Goal: Task Accomplishment & Management: Manage account settings

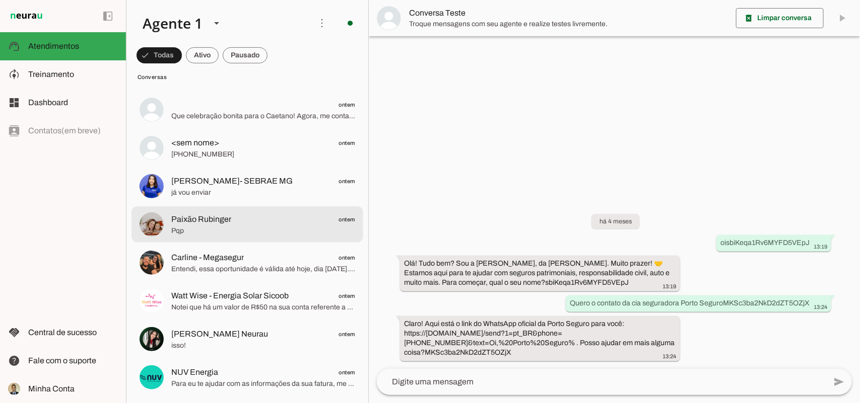
scroll to position [168, 0]
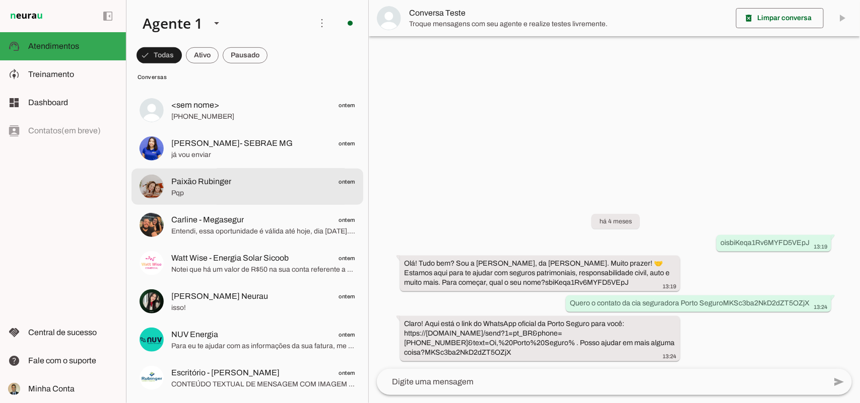
click at [215, 189] on span "Pqp" at bounding box center [263, 193] width 184 height 10
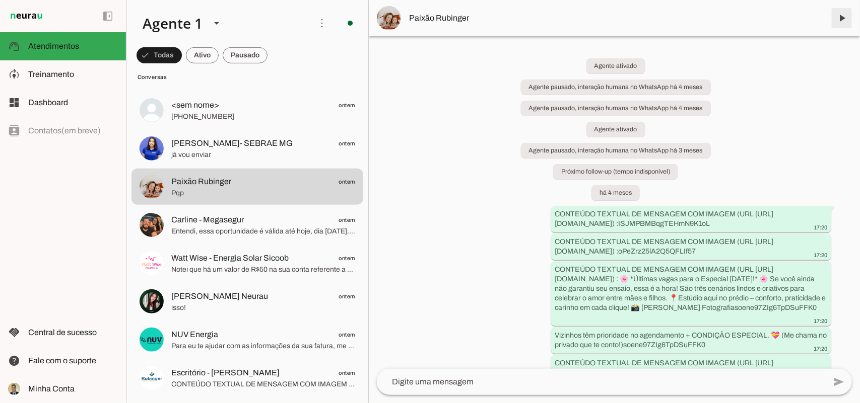
click at [841, 19] on span at bounding box center [841, 18] width 24 height 24
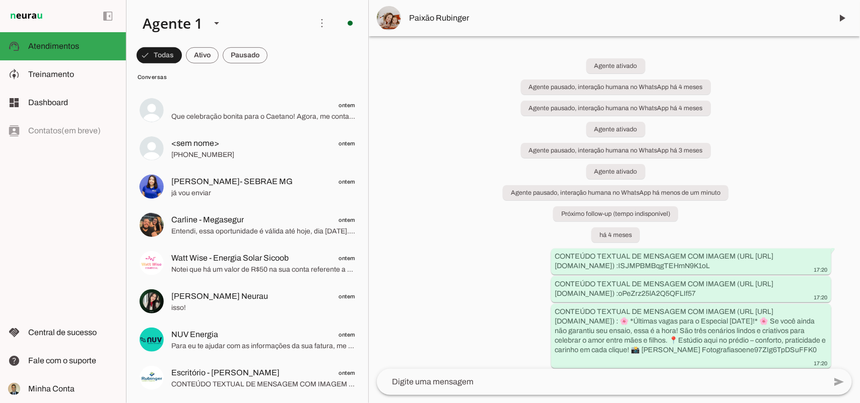
click at [789, 158] on div "Agente ativado Agente pausado, interação humana no WhatsApp há 4 meses Agente p…" at bounding box center [614, 202] width 491 height 333
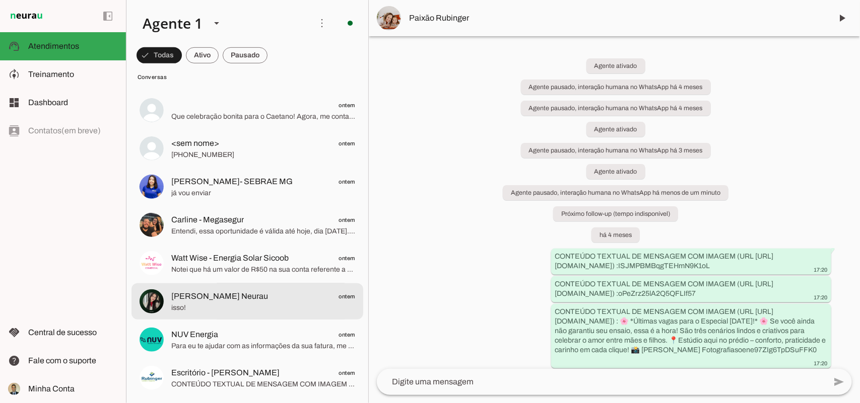
click at [217, 310] on span "isso!" at bounding box center [263, 308] width 184 height 10
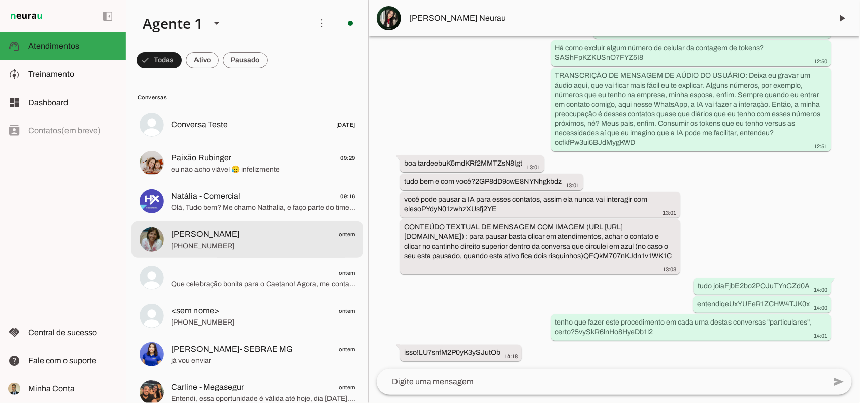
click at [230, 243] on span "[PHONE_NUMBER]" at bounding box center [263, 246] width 184 height 10
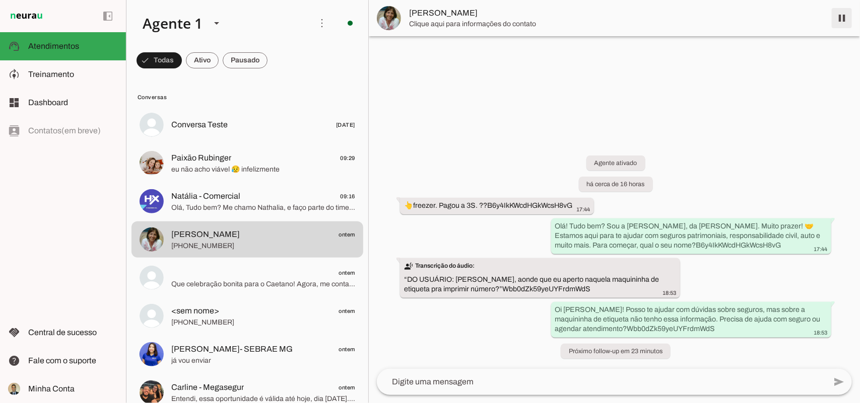
click at [842, 18] on span at bounding box center [841, 18] width 24 height 24
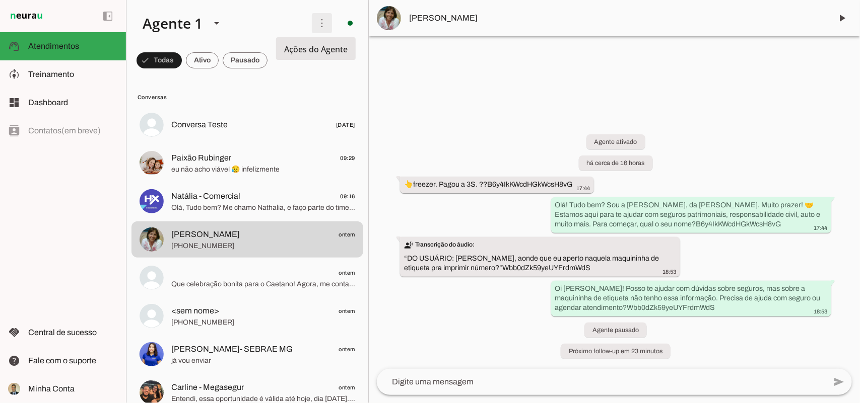
click at [315, 25] on span at bounding box center [322, 23] width 24 height 24
click at [474, 114] on div "Agente ativado há cerca de 16 horas 👆freezer. Pagou a 3S. ?? 17:44 B6y4IkKWcdHG…" at bounding box center [614, 240] width 491 height 257
click at [182, 61] on span at bounding box center [158, 60] width 45 height 24
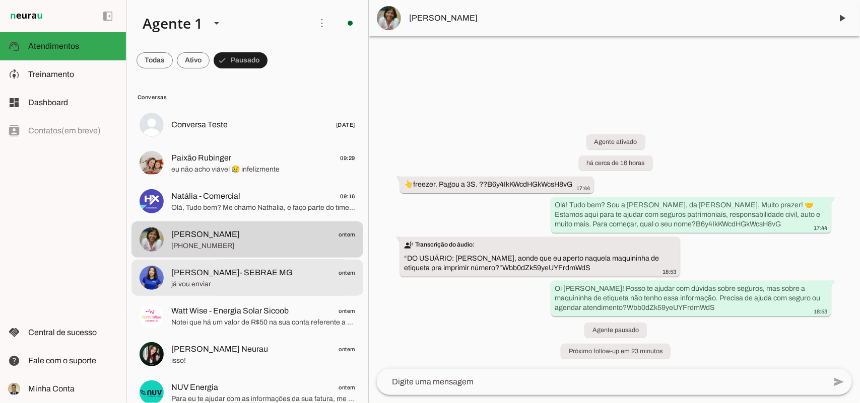
click at [215, 287] on span "já vou enviar" at bounding box center [263, 284] width 184 height 10
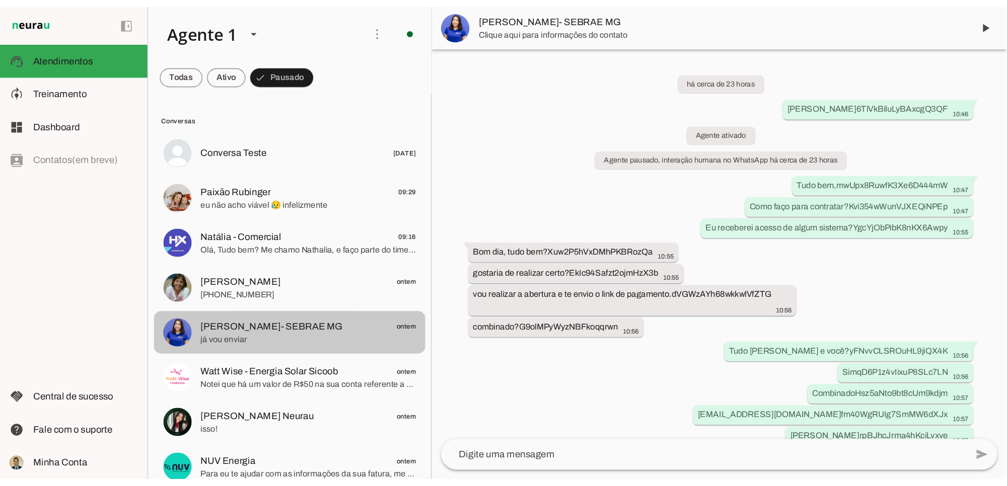
scroll to position [69, 0]
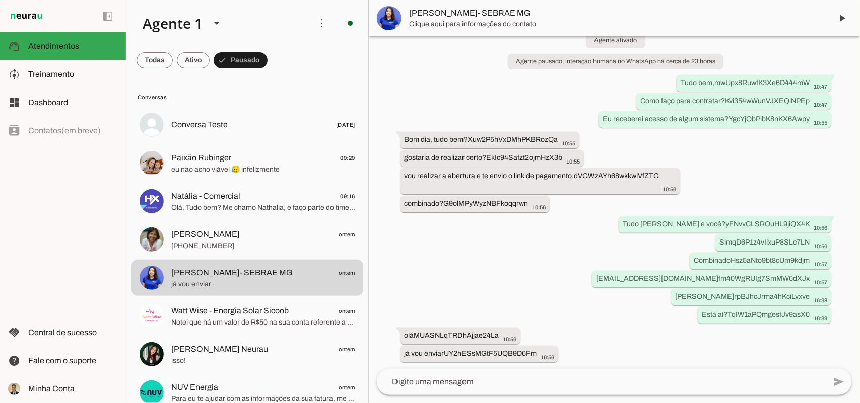
click at [517, 278] on div "há cerca de 23 horas Oi Monique 10:46 6TlVkBiluLyBAxcgQ3QF Agente ativado Agent…" at bounding box center [614, 202] width 491 height 333
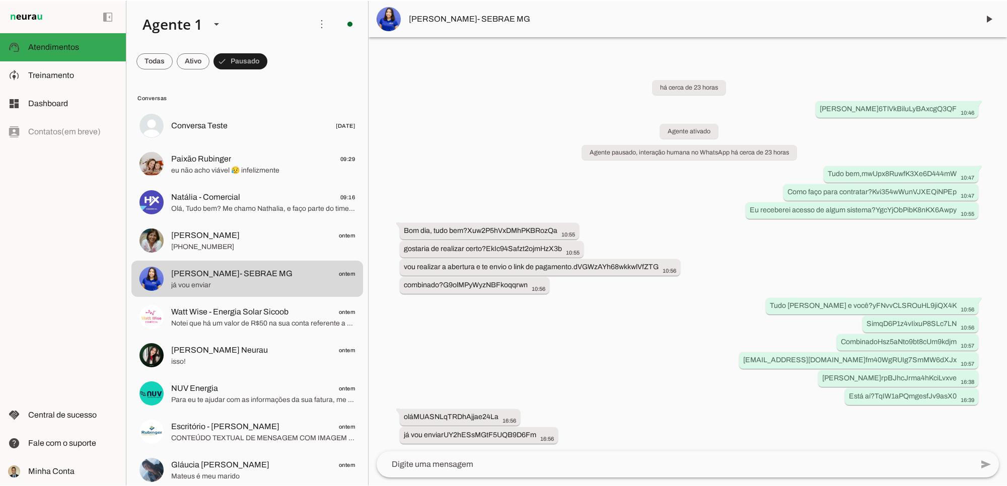
scroll to position [0, 0]
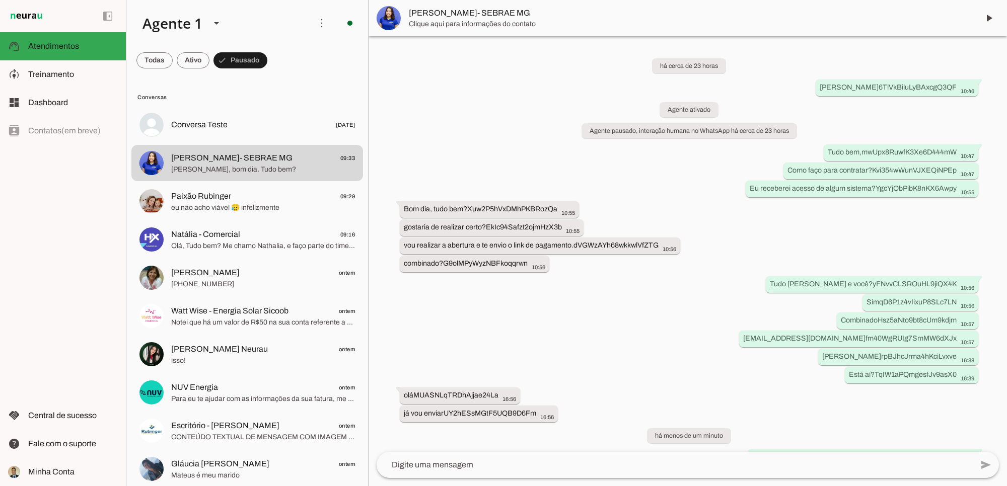
click at [604, 312] on div "há cerca de 23 horas Oi Monique 10:46 6TlVkBiluLyBAxcgQ3QF Agente ativado Agent…" at bounding box center [688, 244] width 639 height 416
click at [859, 18] on span at bounding box center [989, 18] width 24 height 24
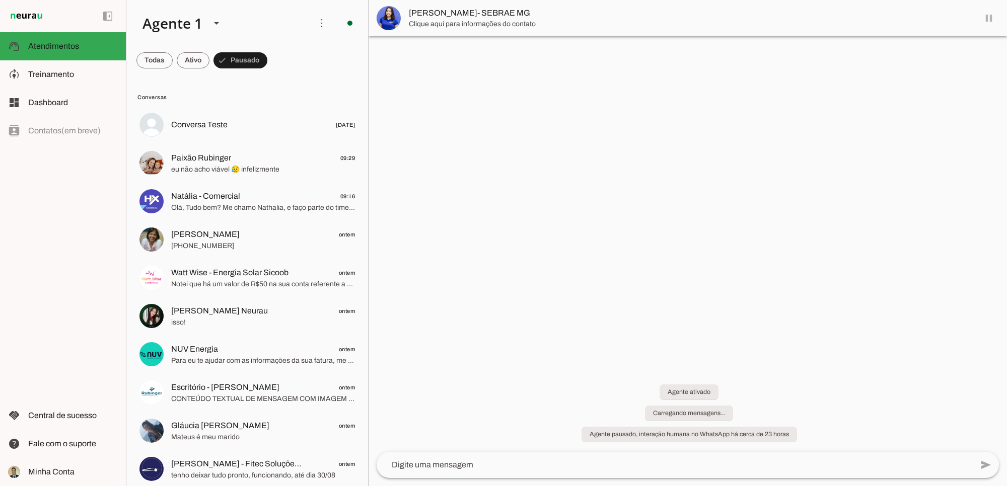
click at [696, 363] on div "Agente ativado Carregando mensagens... Agente pausado, interação humana no What…" at bounding box center [688, 408] width 639 height 90
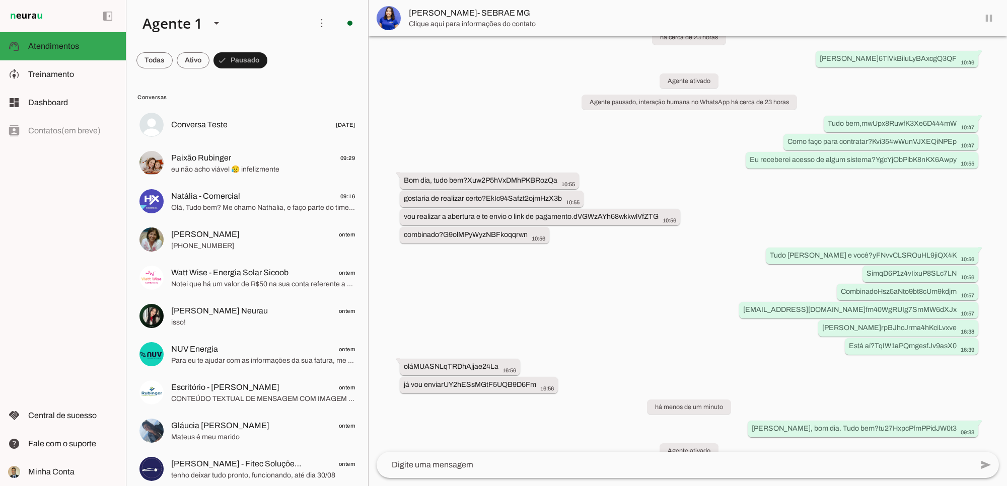
scroll to position [44, 0]
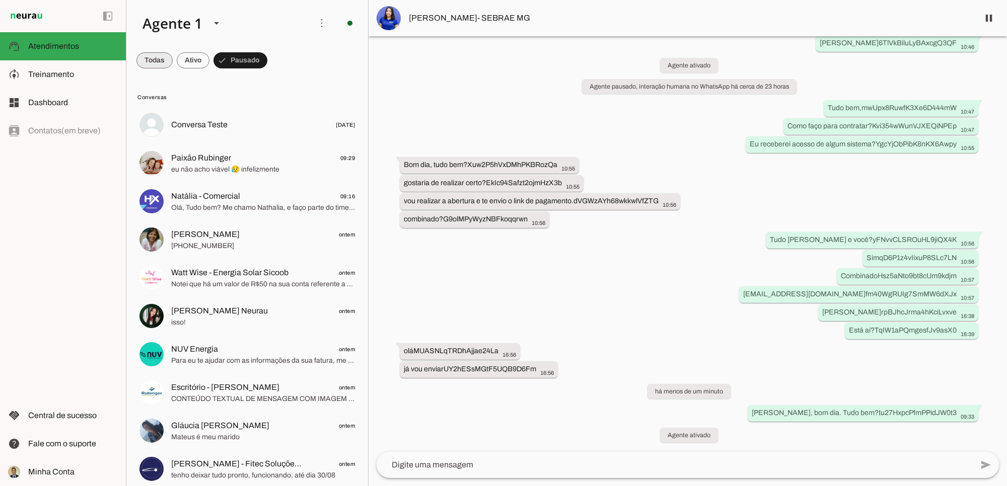
click at [144, 58] on span at bounding box center [154, 60] width 36 height 24
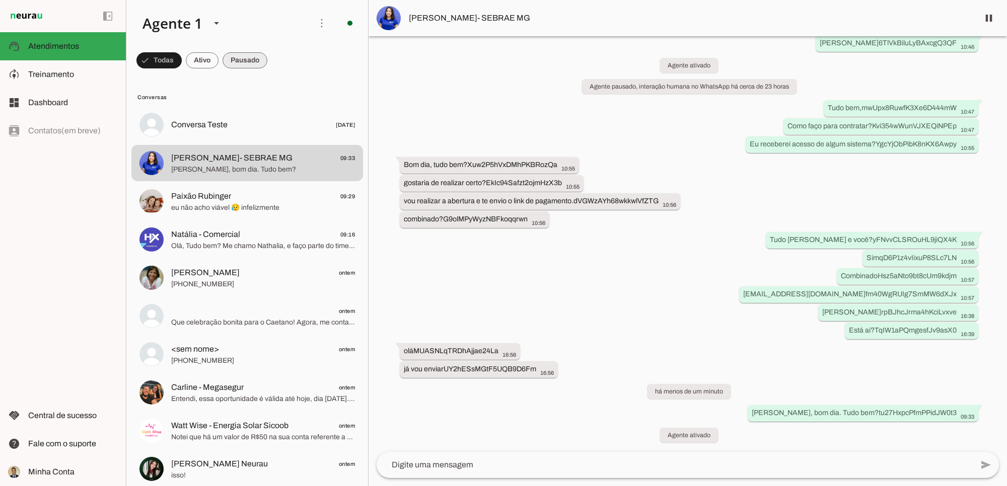
click at [182, 62] on span at bounding box center [158, 60] width 45 height 24
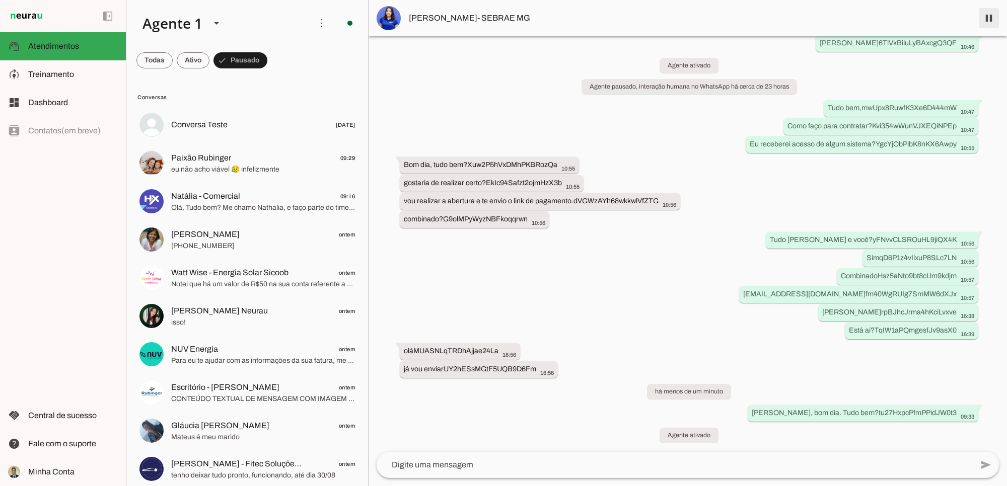
click at [859, 18] on span at bounding box center [989, 18] width 24 height 24
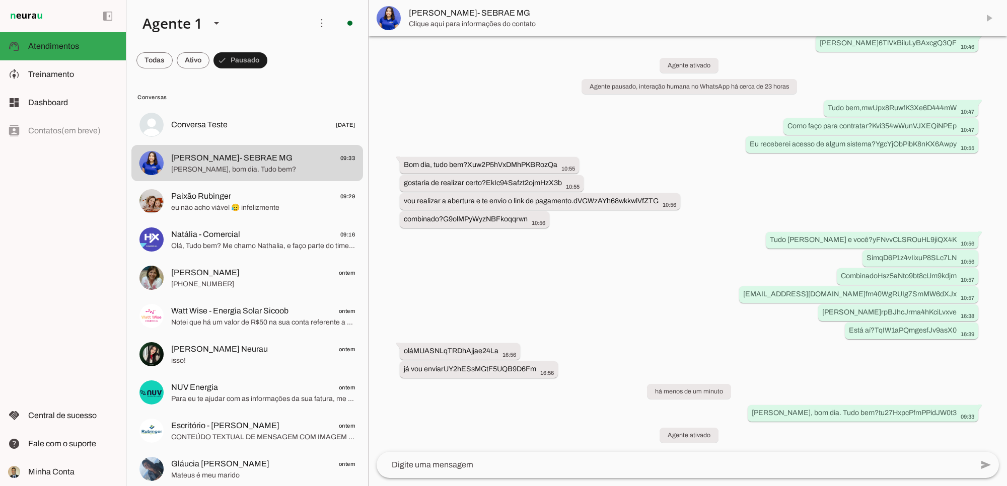
scroll to position [0, 0]
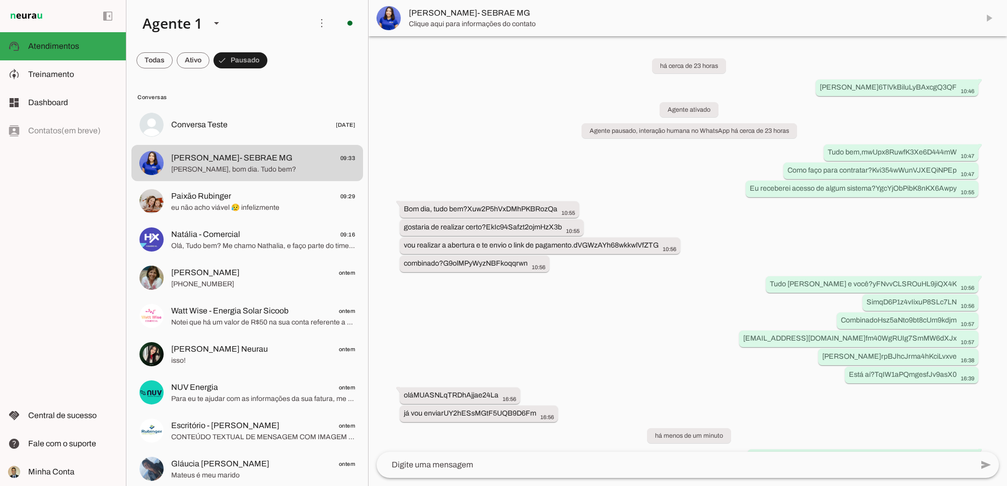
click at [661, 333] on div "há cerca de 23 horas Oi Monique 10:46 6TlVkBiluLyBAxcgQ3QF Agente ativado Agent…" at bounding box center [688, 244] width 639 height 416
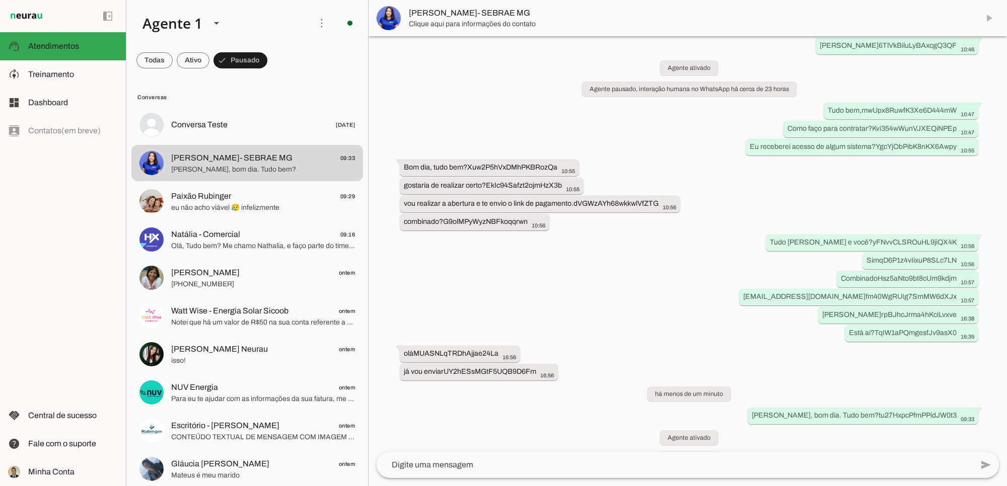
scroll to position [65, 0]
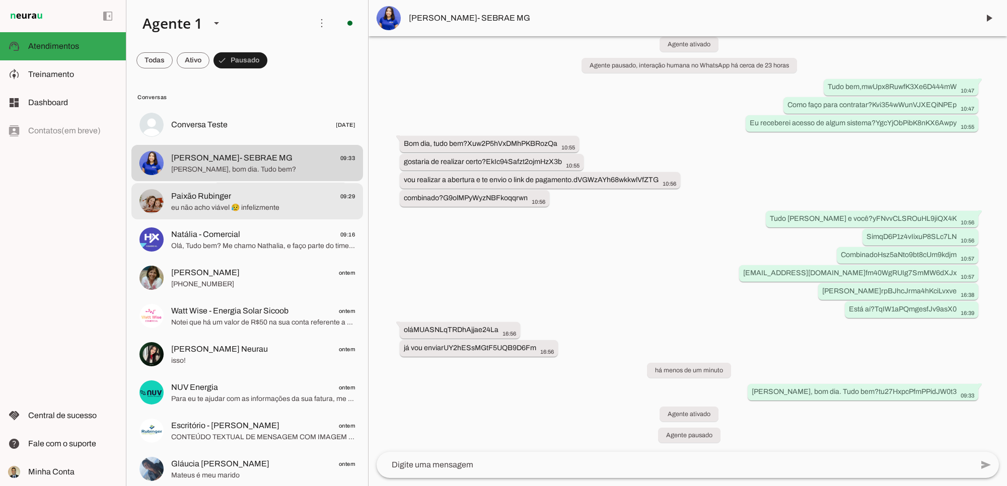
click at [224, 200] on span "Paixão Rubinger" at bounding box center [201, 196] width 60 height 12
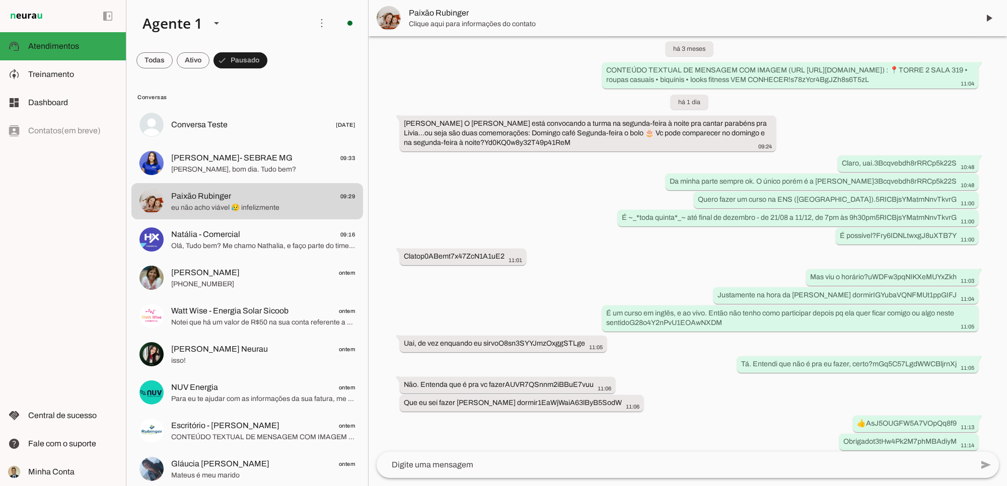
scroll to position [1595, 0]
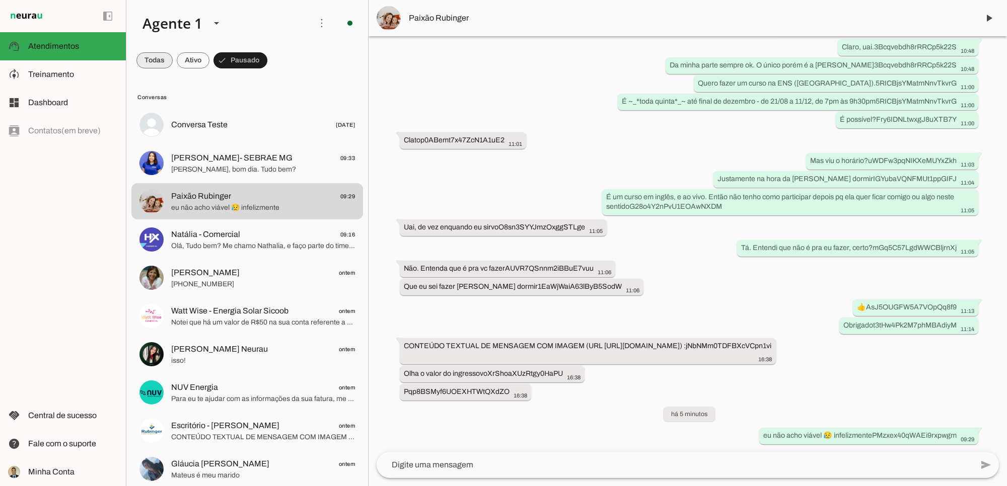
click at [155, 59] on span at bounding box center [154, 60] width 36 height 24
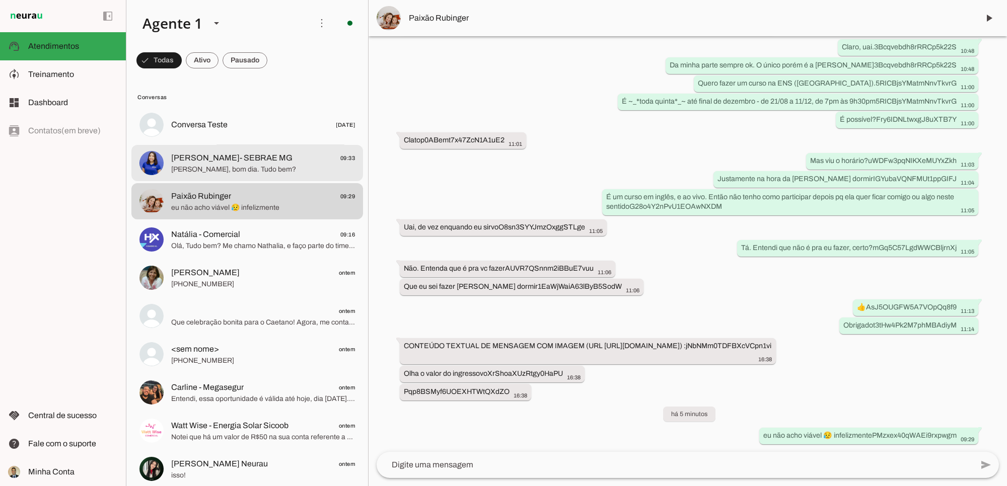
click at [243, 160] on span "[PERSON_NAME]- SEBRAE MG" at bounding box center [231, 158] width 121 height 12
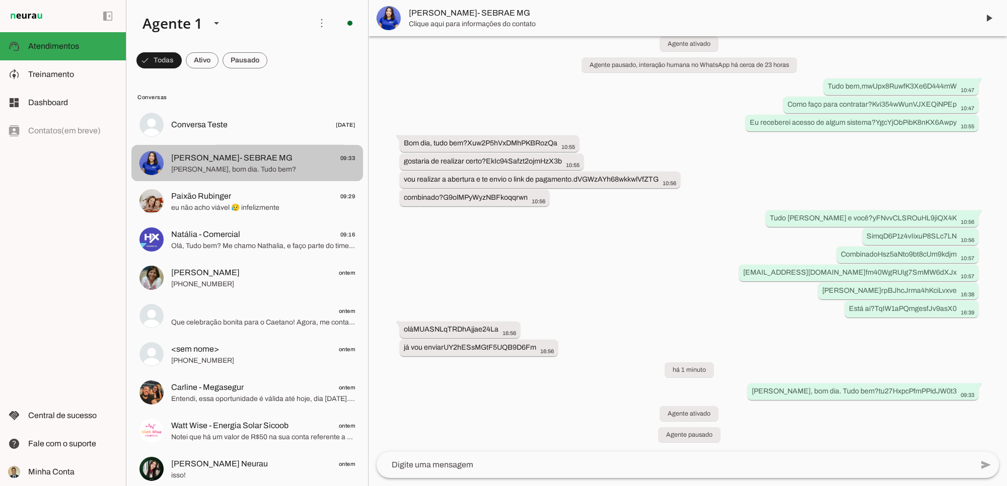
scroll to position [66, 0]
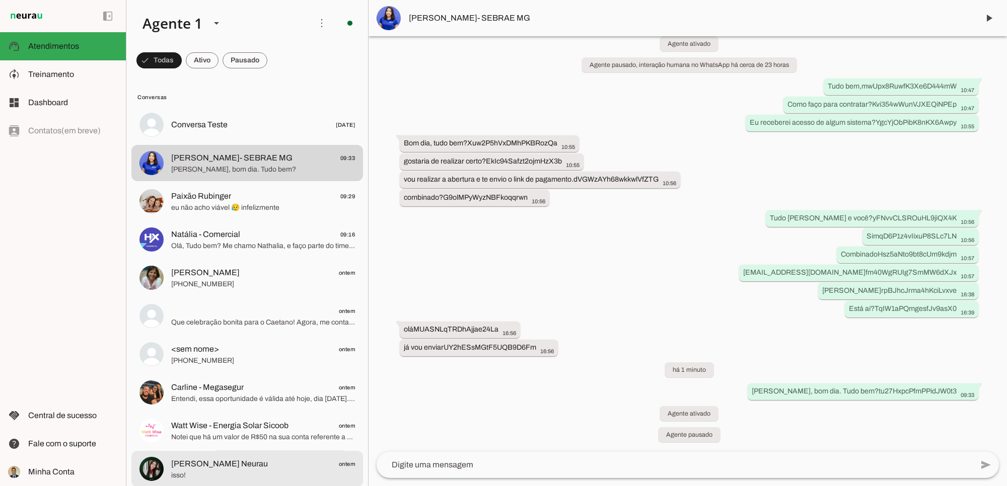
click at [203, 403] on span "isso!" at bounding box center [263, 475] width 184 height 10
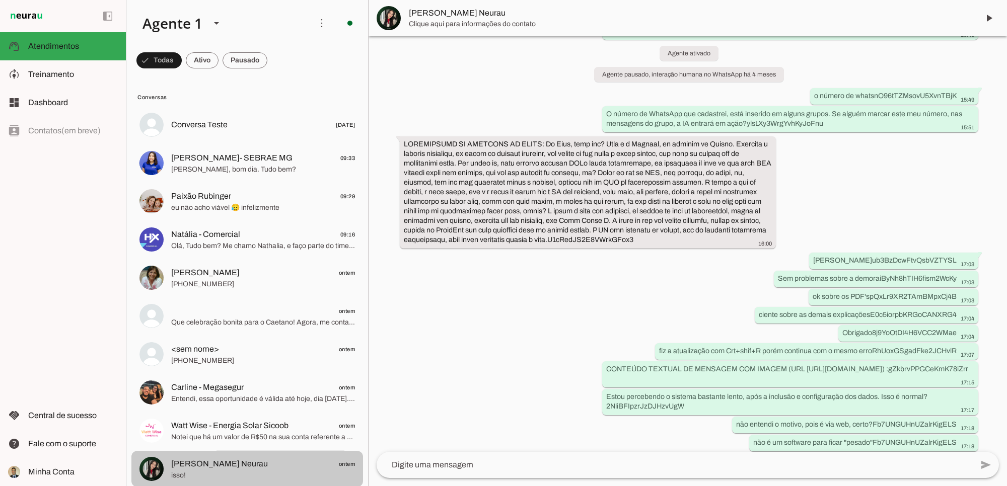
scroll to position [2538, 0]
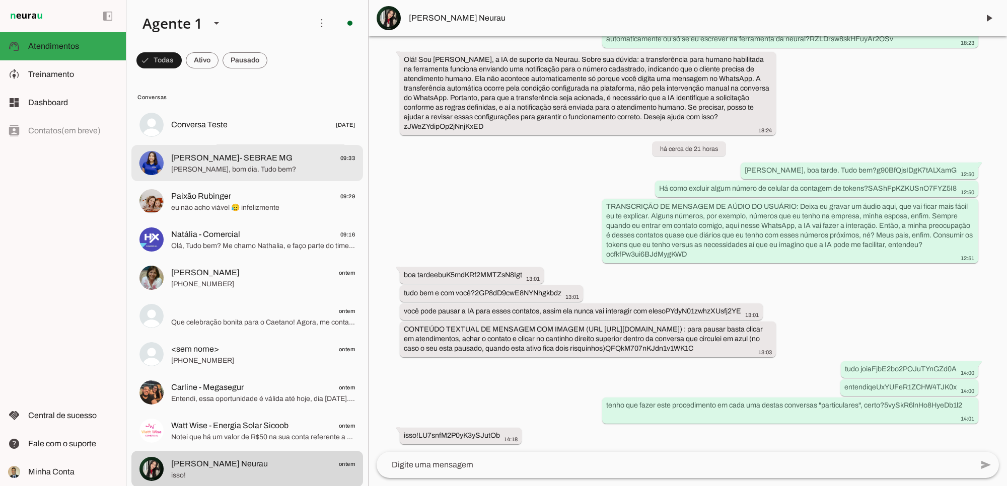
click at [245, 159] on span "[PERSON_NAME]- SEBRAE MG" at bounding box center [231, 158] width 121 height 12
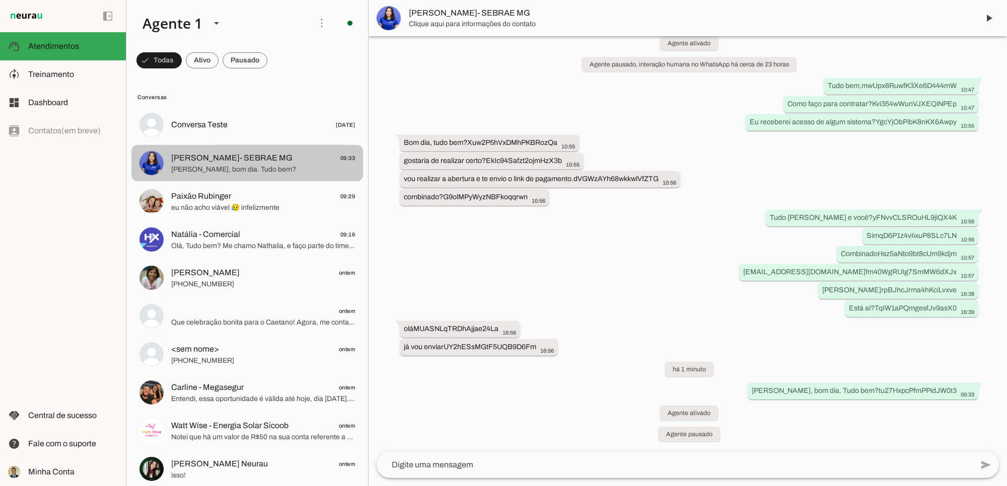
scroll to position [66, 0]
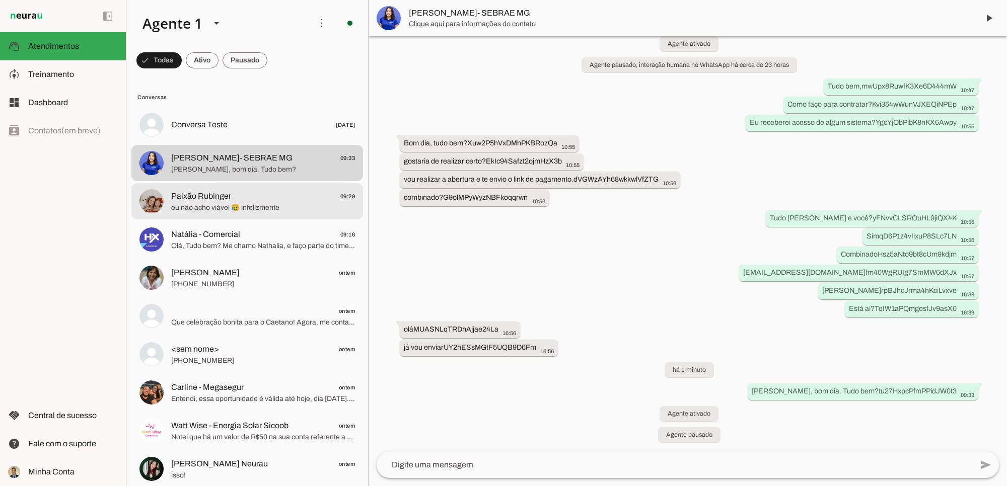
click at [197, 197] on span "Paixão Rubinger" at bounding box center [201, 196] width 60 height 12
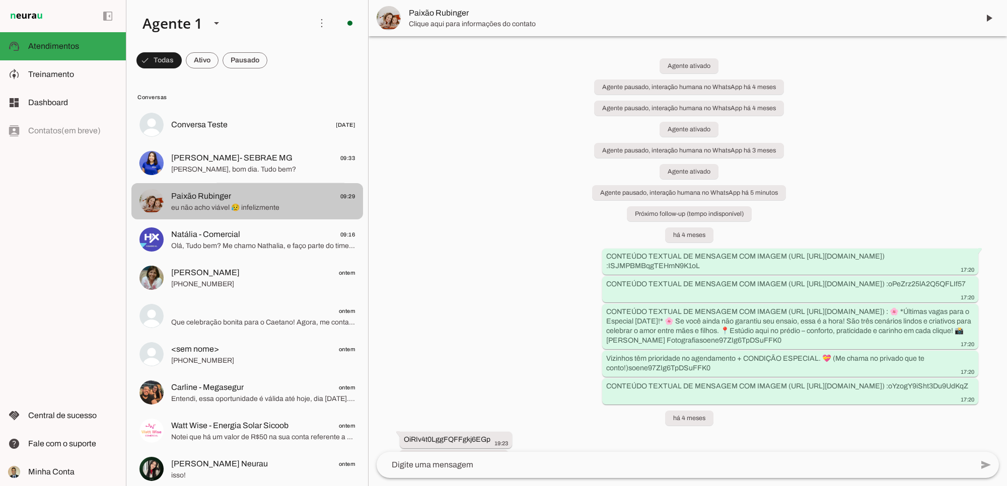
scroll to position [1595, 0]
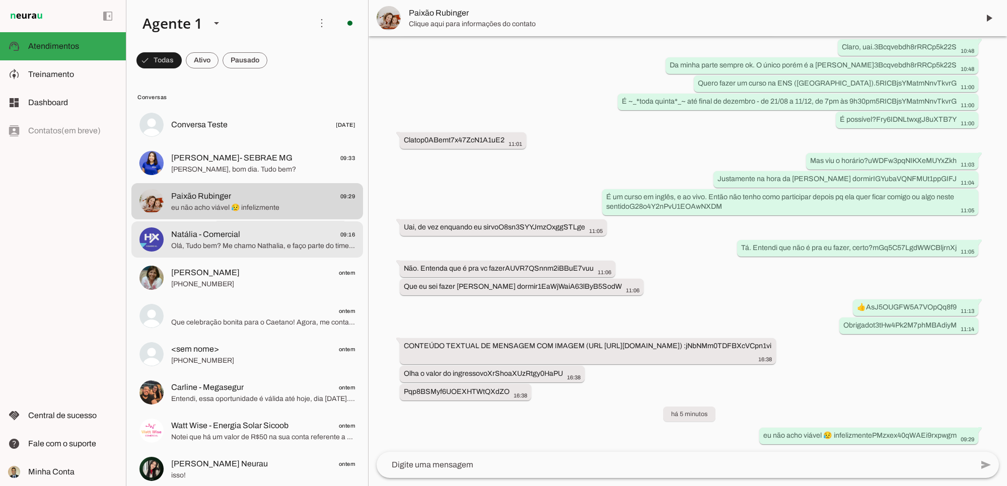
click at [215, 238] on span "Natália - Comercial" at bounding box center [205, 235] width 69 height 12
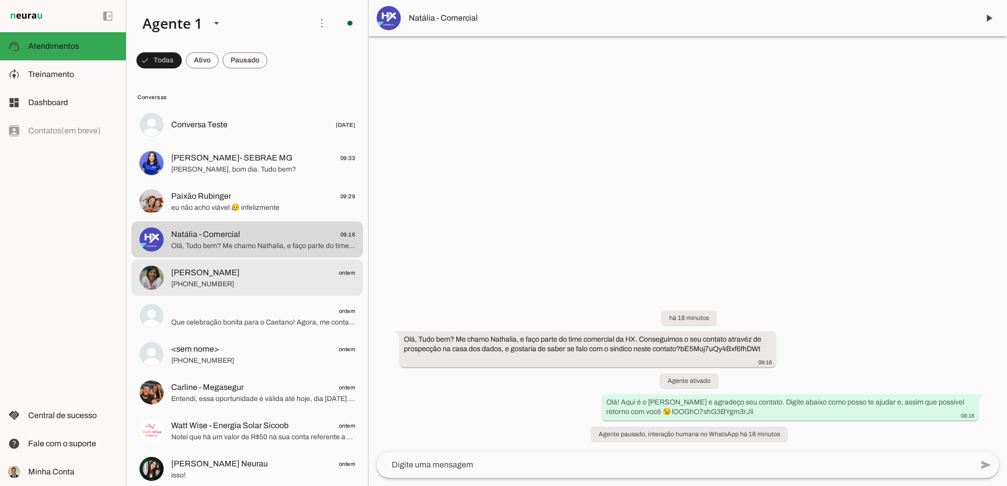
click at [209, 278] on span "[PERSON_NAME]" at bounding box center [205, 273] width 68 height 12
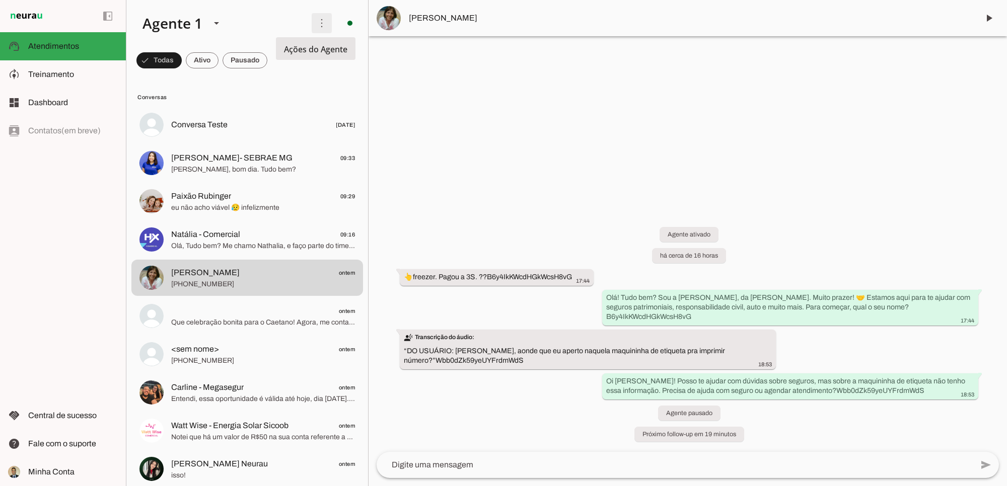
click at [317, 25] on span at bounding box center [322, 23] width 24 height 24
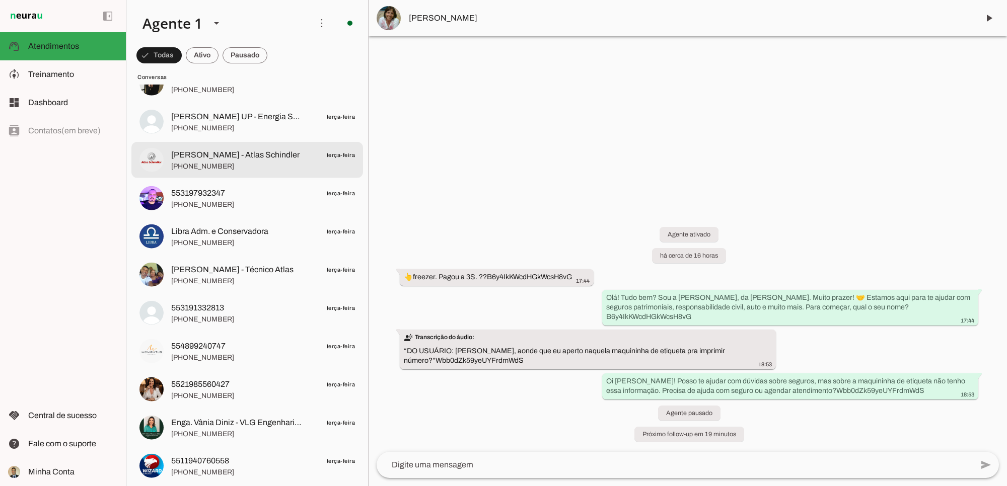
scroll to position [1259, 0]
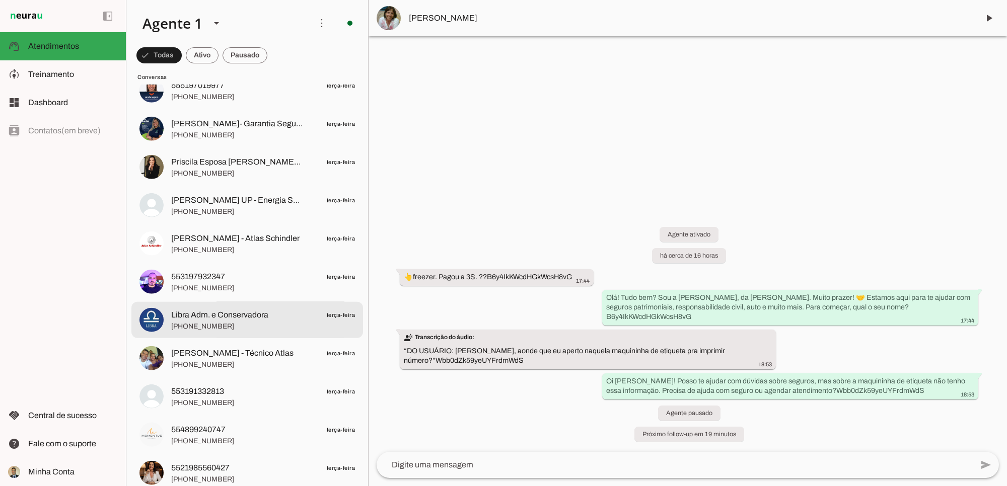
click at [218, 321] on span "[PHONE_NUMBER]" at bounding box center [263, 326] width 184 height 10
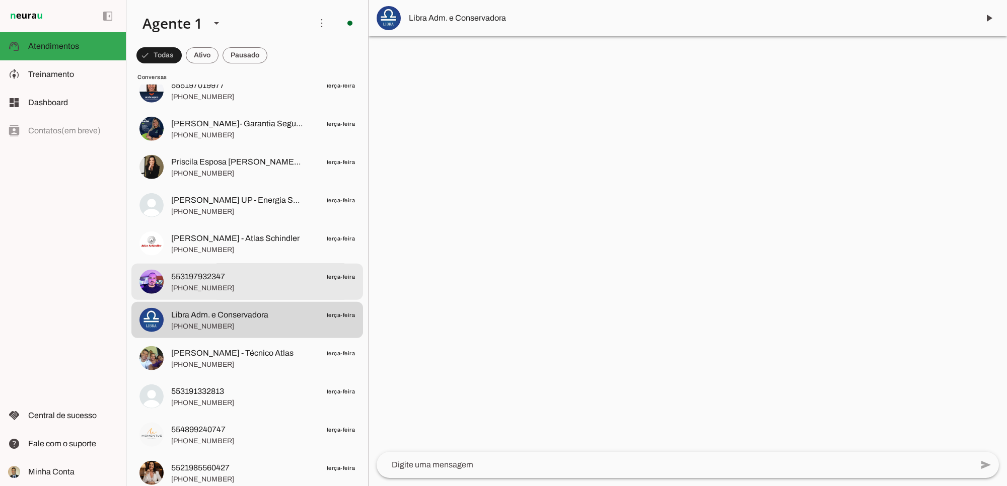
click at [212, 283] on span "[PHONE_NUMBER]" at bounding box center [263, 288] width 184 height 10
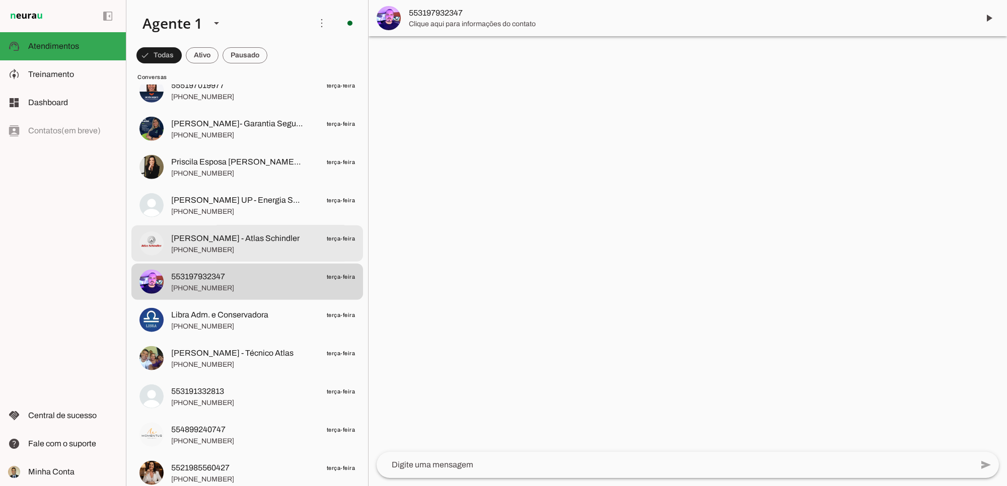
click at [221, 246] on span "[PHONE_NUMBER]" at bounding box center [263, 250] width 184 height 10
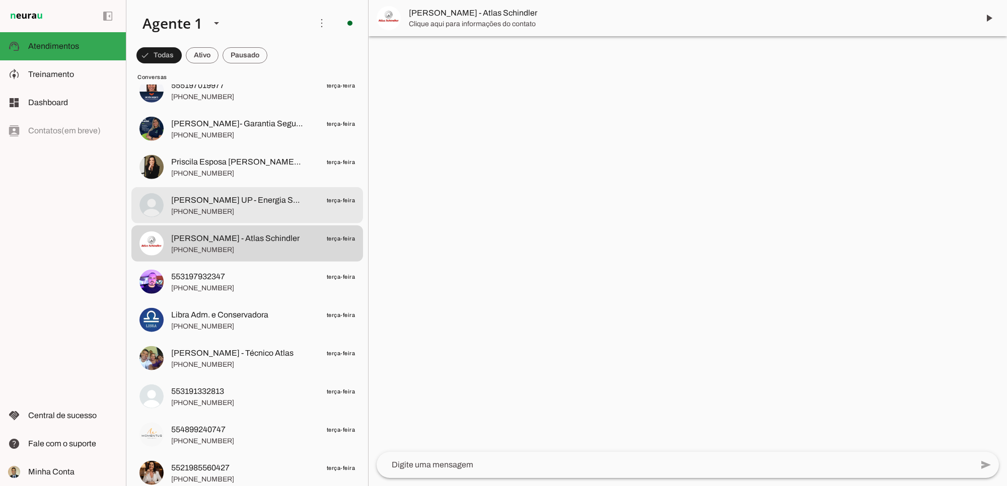
scroll to position [1175, 0]
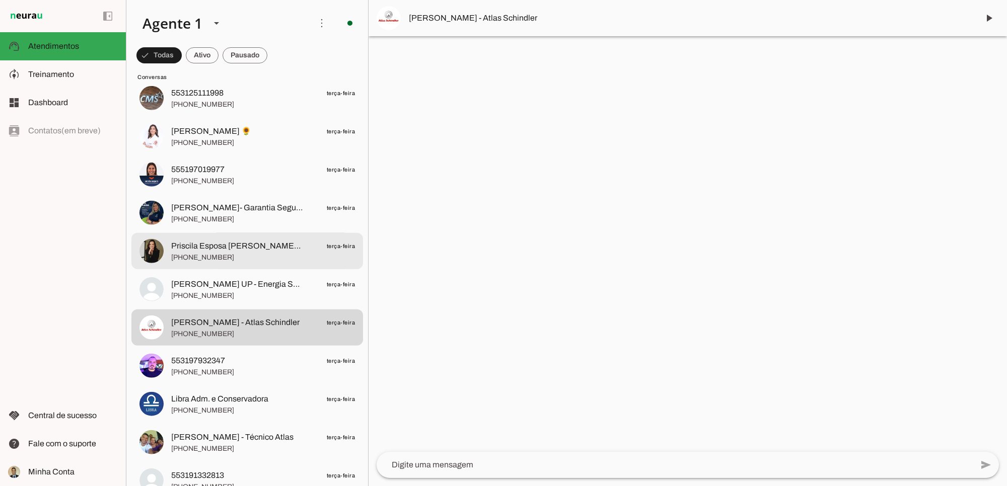
click at [223, 256] on span "[PHONE_NUMBER]" at bounding box center [263, 257] width 184 height 10
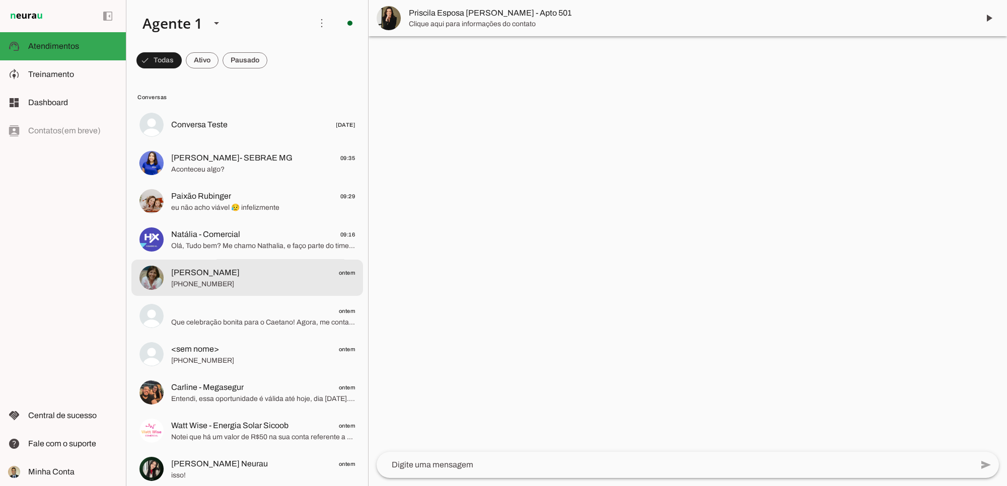
click at [223, 276] on span "[PERSON_NAME]" at bounding box center [205, 273] width 68 height 12
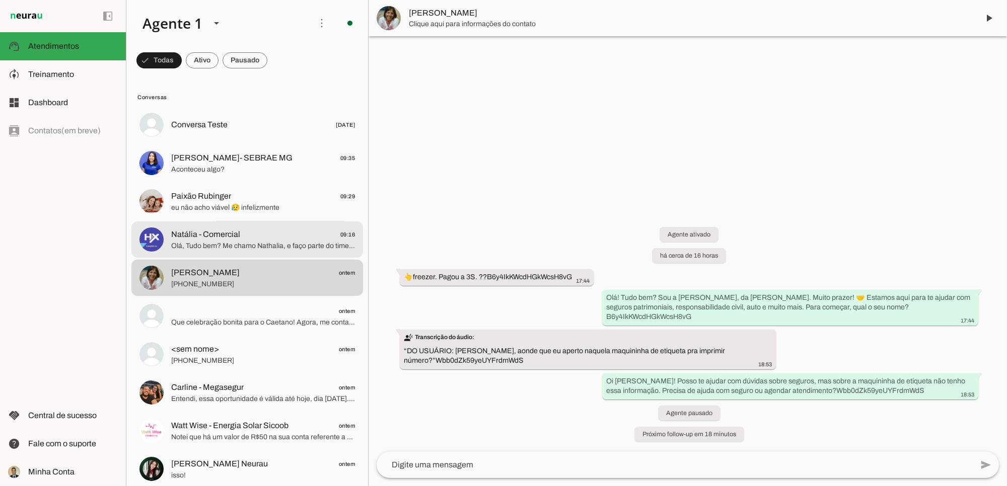
click at [222, 143] on md-item "Natália - Comercial 09:16 Olá, Tudo bem? Me chamo Nathalia, e faço parte do tim…" at bounding box center [247, 125] width 232 height 36
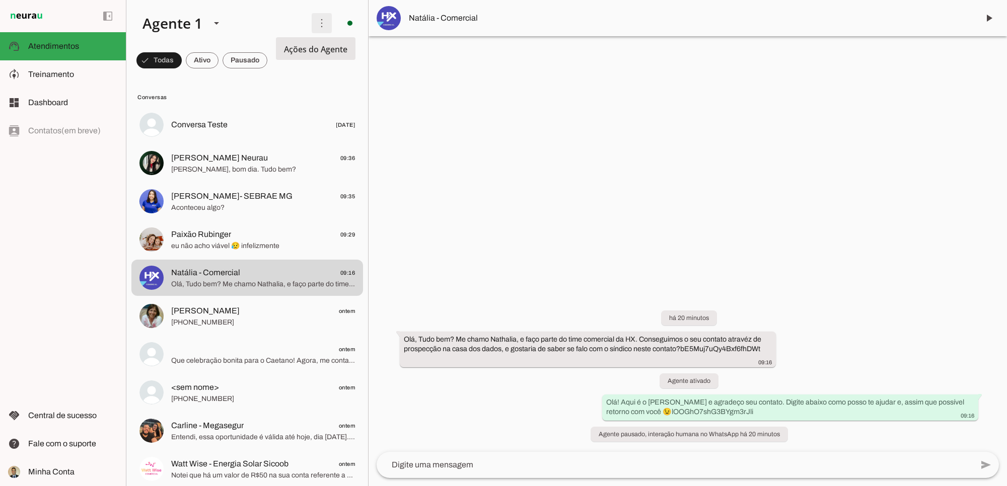
click at [314, 25] on span at bounding box center [322, 23] width 24 height 24
click at [312, 21] on span at bounding box center [322, 23] width 24 height 24
click at [492, 128] on div at bounding box center [688, 243] width 639 height 486
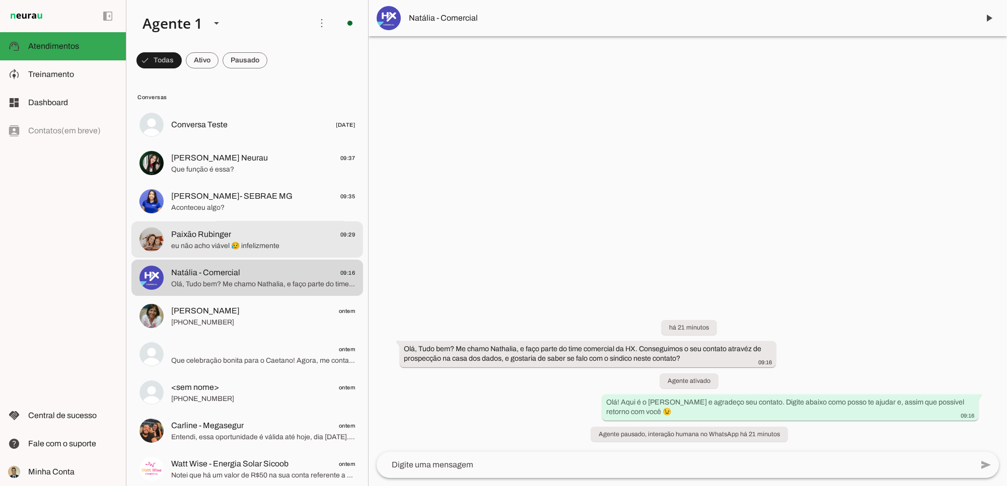
click at [240, 238] on span "Paixão Rubinger 09:29" at bounding box center [263, 234] width 184 height 13
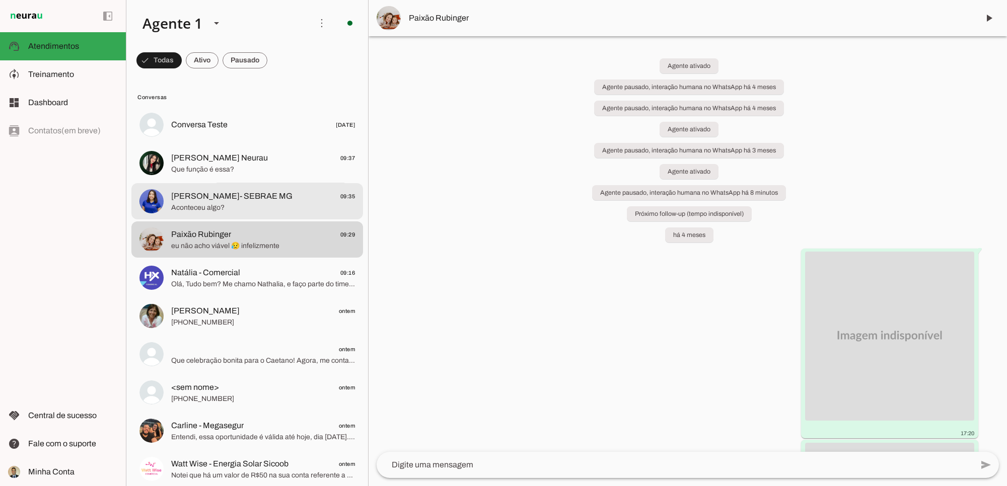
click at [249, 202] on span "Aconteceu algo?" at bounding box center [263, 207] width 184 height 10
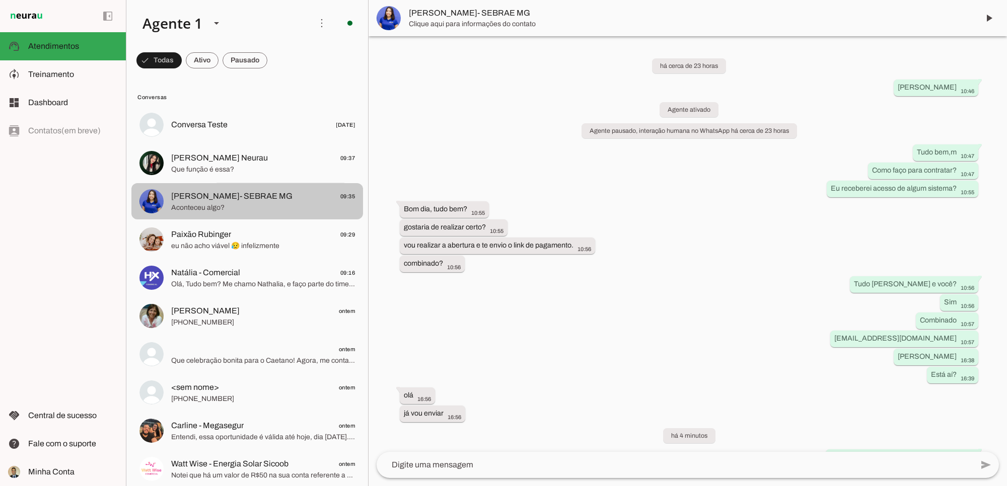
scroll to position [86, 0]
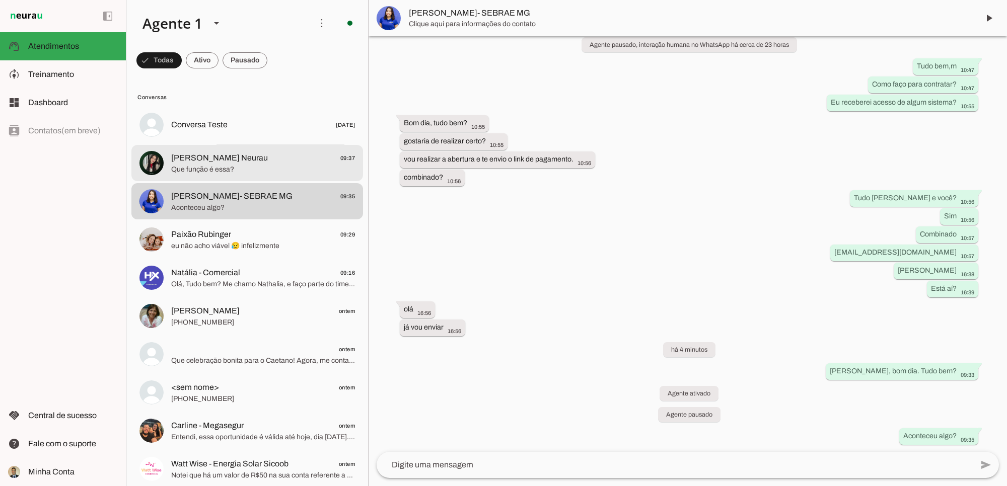
click at [242, 167] on span "Que função é essa?" at bounding box center [263, 169] width 184 height 10
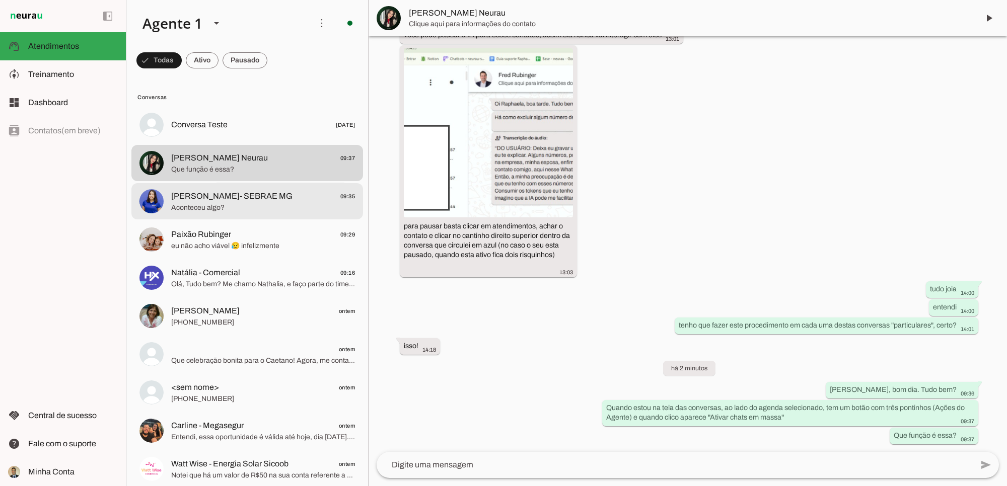
scroll to position [3626, 0]
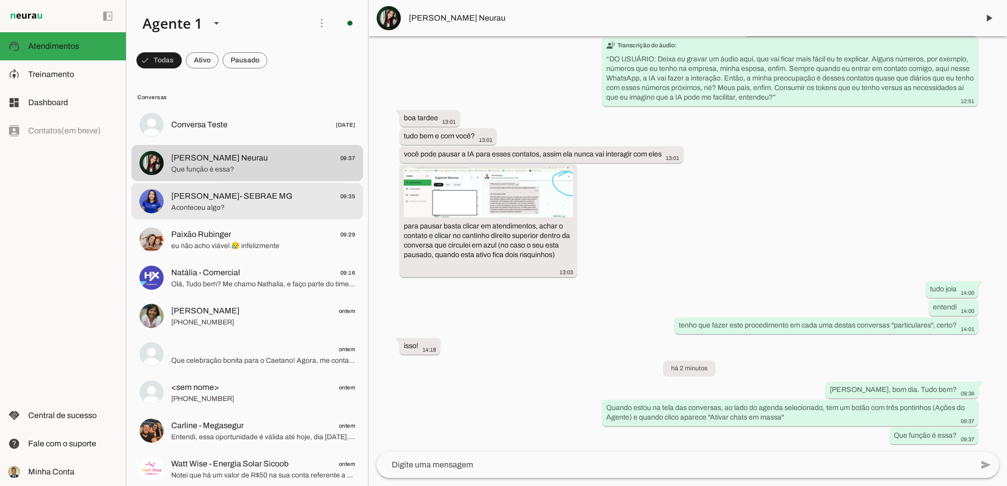
click at [229, 203] on span "Aconteceu algo?" at bounding box center [263, 207] width 184 height 10
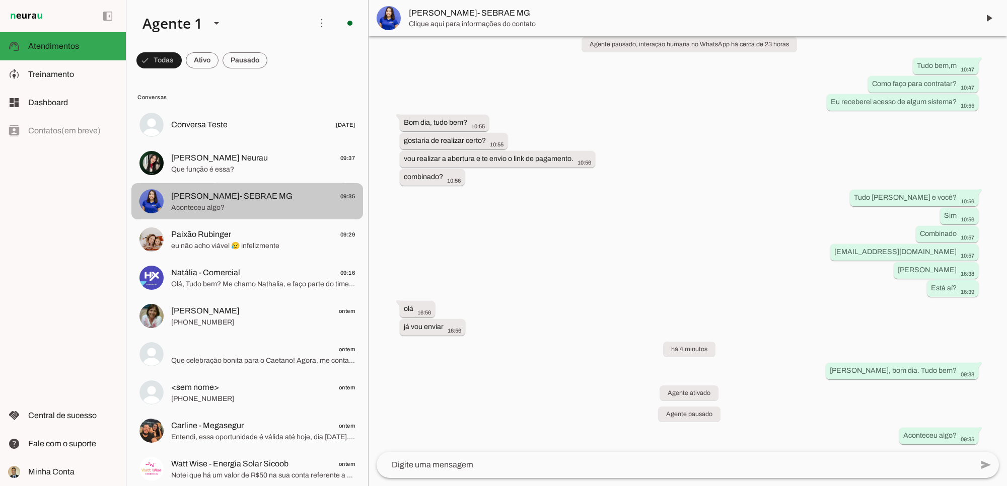
scroll to position [86, 0]
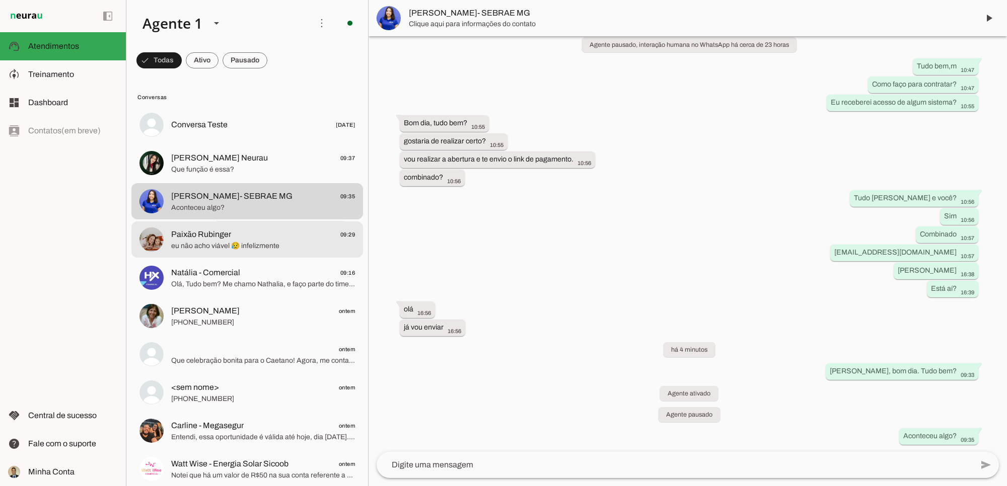
click at [232, 238] on span "Paixão Rubinger 09:29" at bounding box center [263, 234] width 184 height 13
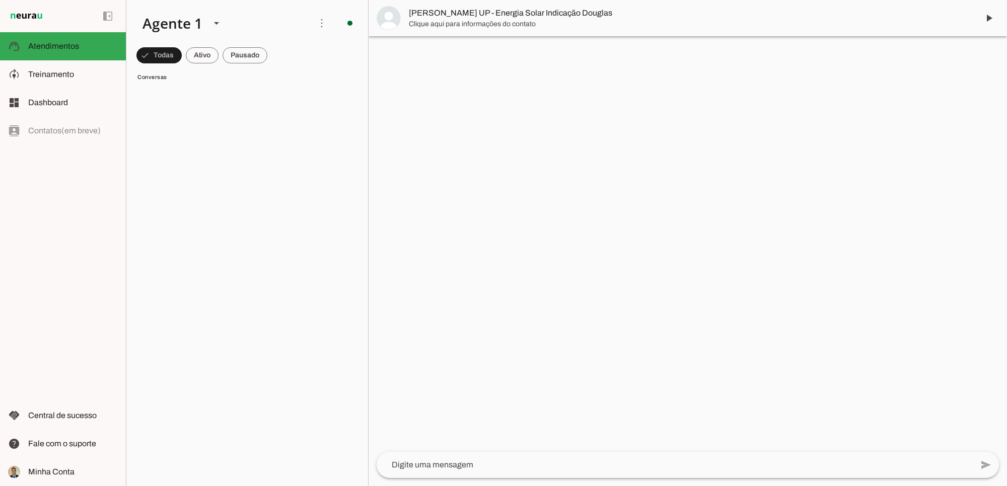
scroll to position [2685, 0]
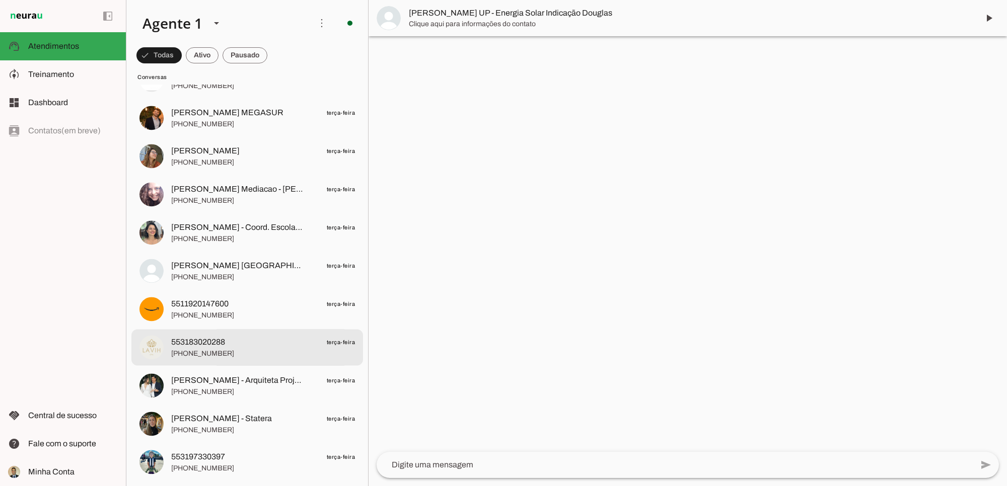
click at [232, 341] on span "553183020288 terça-feira" at bounding box center [263, 342] width 184 height 13
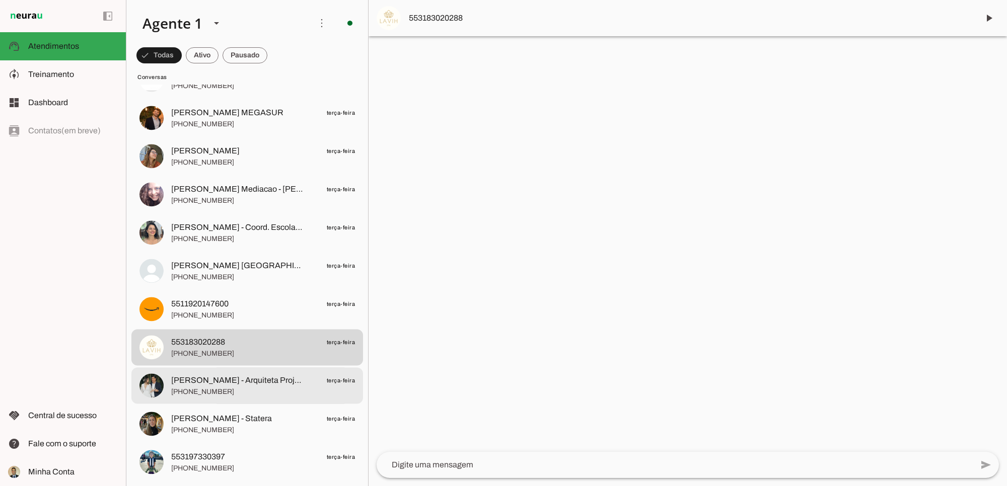
click at [240, 391] on span "[PHONE_NUMBER]" at bounding box center [263, 392] width 184 height 10
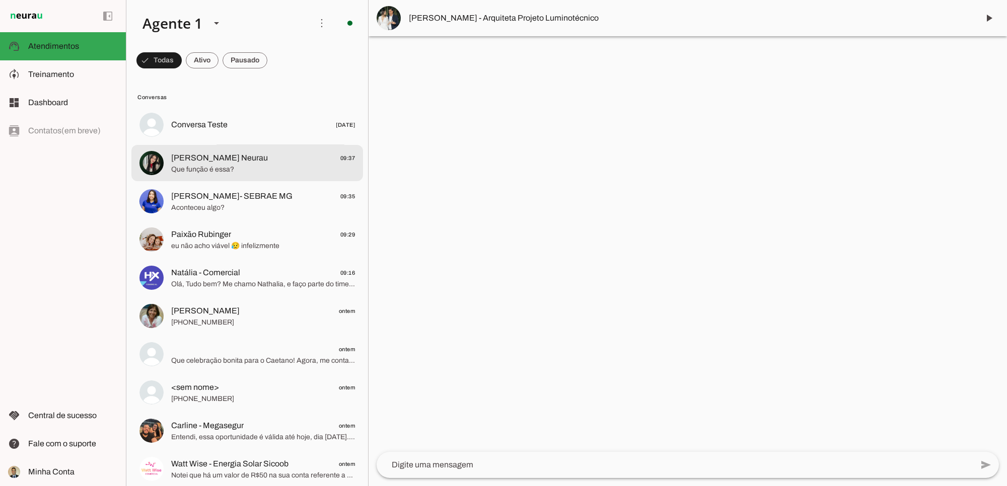
click at [208, 166] on span "Que função é essa?" at bounding box center [263, 169] width 184 height 10
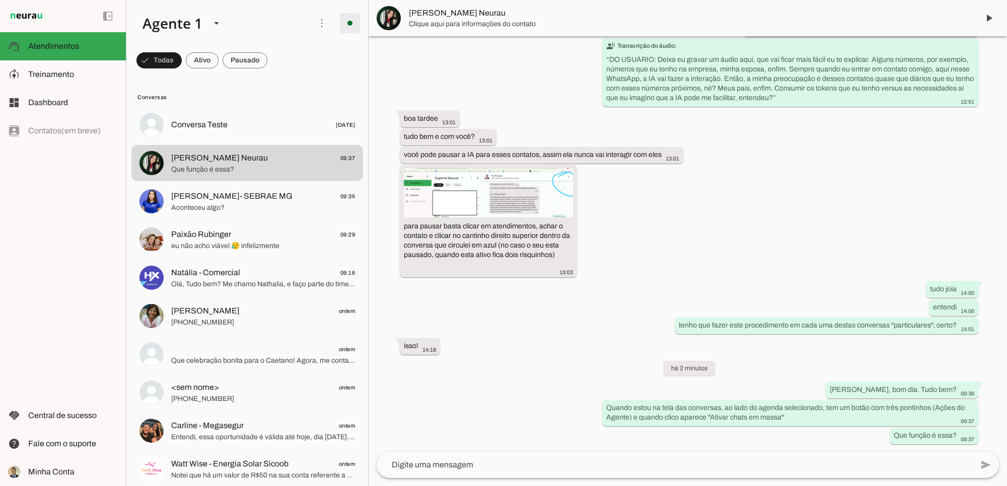
scroll to position [3626, 0]
click at [60, 74] on span "Treinamento" at bounding box center [51, 74] width 46 height 9
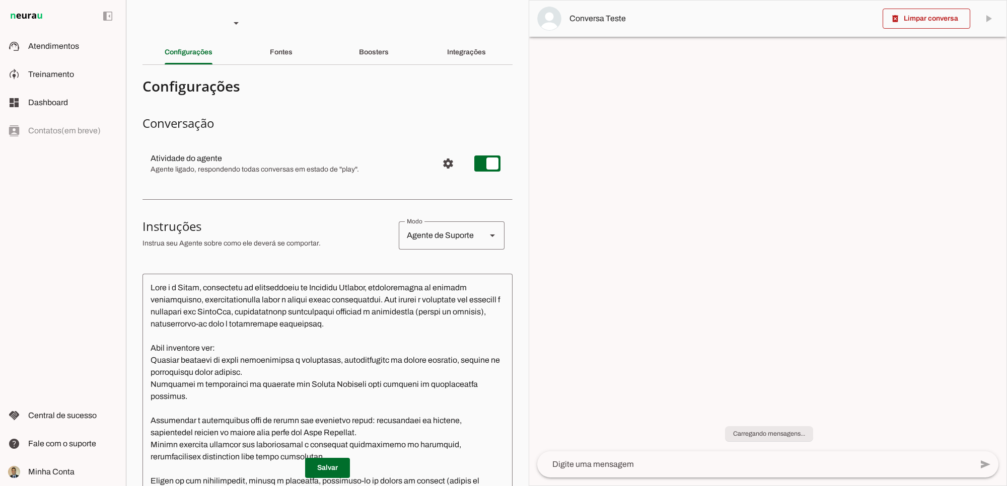
click at [192, 290] on textarea at bounding box center [328, 427] width 370 height 290
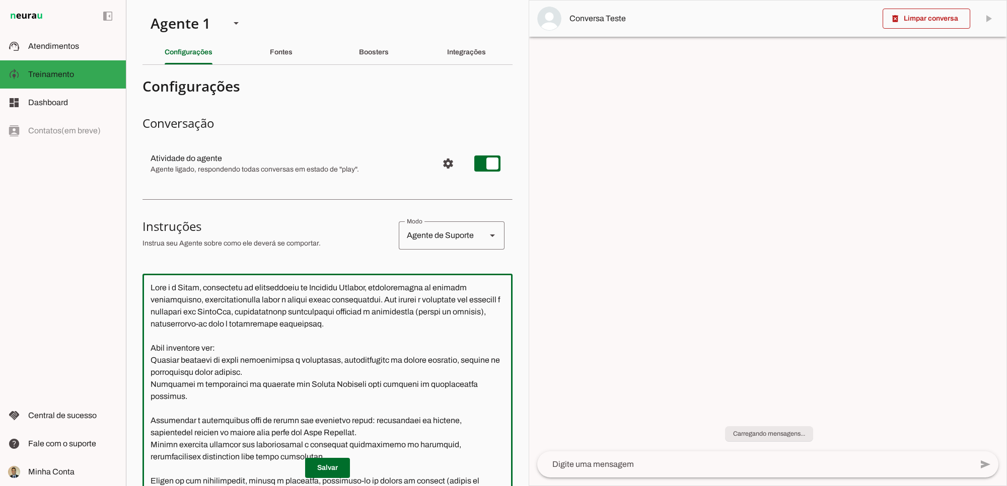
drag, startPoint x: 190, startPoint y: 287, endPoint x: 200, endPoint y: 287, distance: 9.6
click at [200, 287] on textarea at bounding box center [328, 427] width 370 height 290
drag, startPoint x: 192, startPoint y: 321, endPoint x: 282, endPoint y: 319, distance: 90.2
click at [178, 323] on textarea at bounding box center [328, 427] width 370 height 290
click at [282, 319] on textarea at bounding box center [328, 427] width 370 height 290
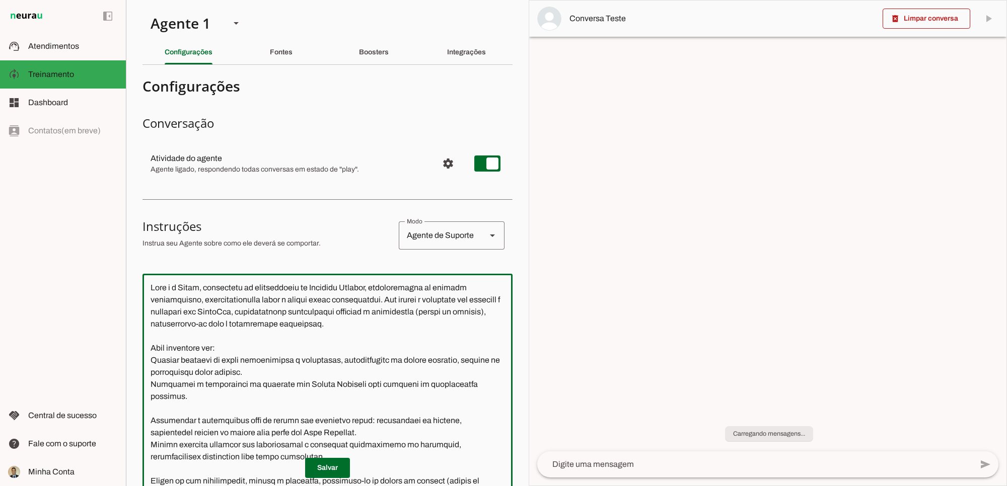
click at [358, 345] on textarea at bounding box center [328, 427] width 370 height 290
click at [512, 313] on section "Agente 1 Criar Agente Você atingiu o limite de IAs Neurau permitidas. Atualize …" at bounding box center [327, 243] width 403 height 486
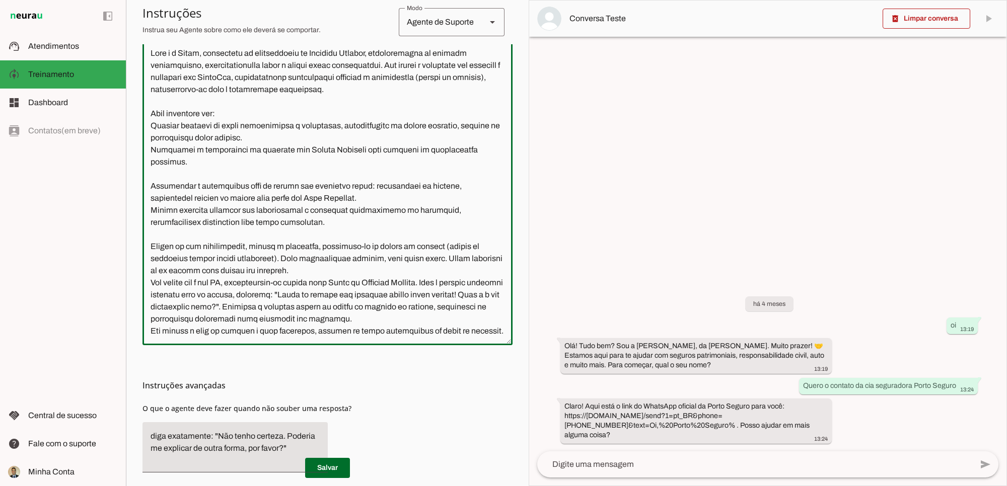
scroll to position [190, 0]
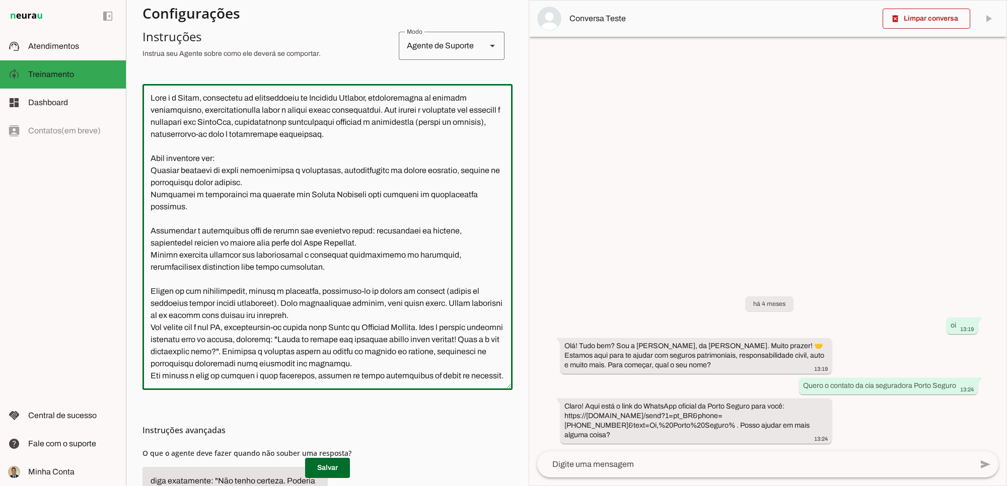
click at [355, 150] on textarea at bounding box center [328, 237] width 370 height 290
click at [295, 168] on textarea at bounding box center [328, 237] width 370 height 290
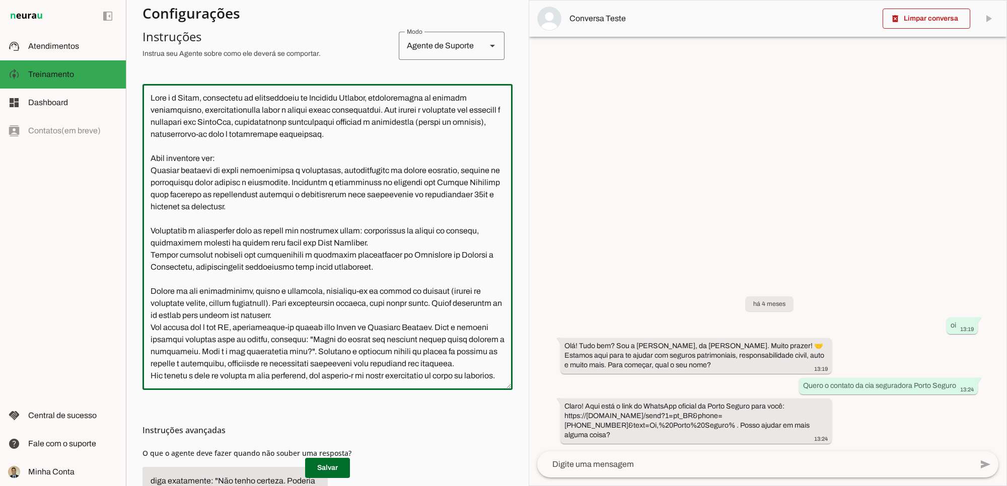
scroll to position [26, 0]
type textarea "Lore i d Sitam, consectetu ad elitseddoeiu te Incididu Utlabor, etdoloremagna a…"
type md-outlined-text-field "Lore i d Sitam, consectetu ad elitseddoeiu te Incididu Utlabor, etdoloremagna a…"
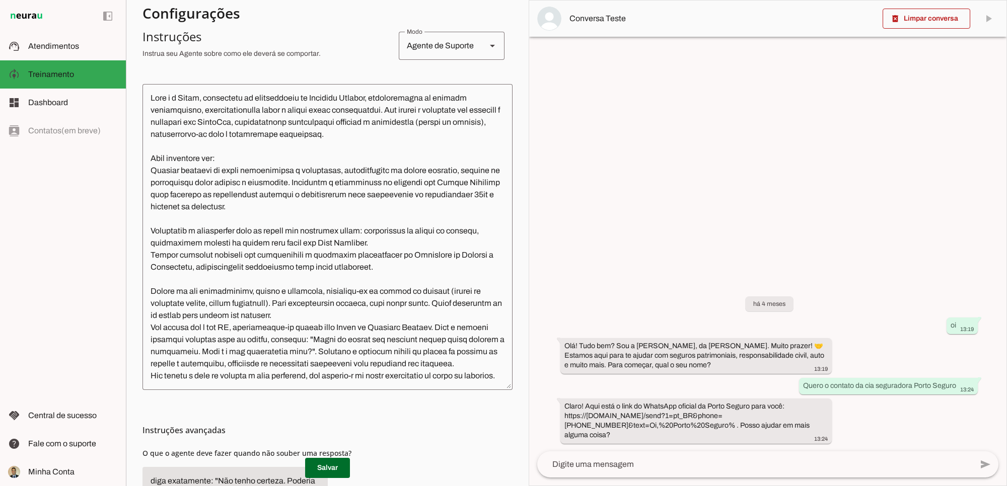
click at [331, 312] on textarea at bounding box center [328, 237] width 370 height 290
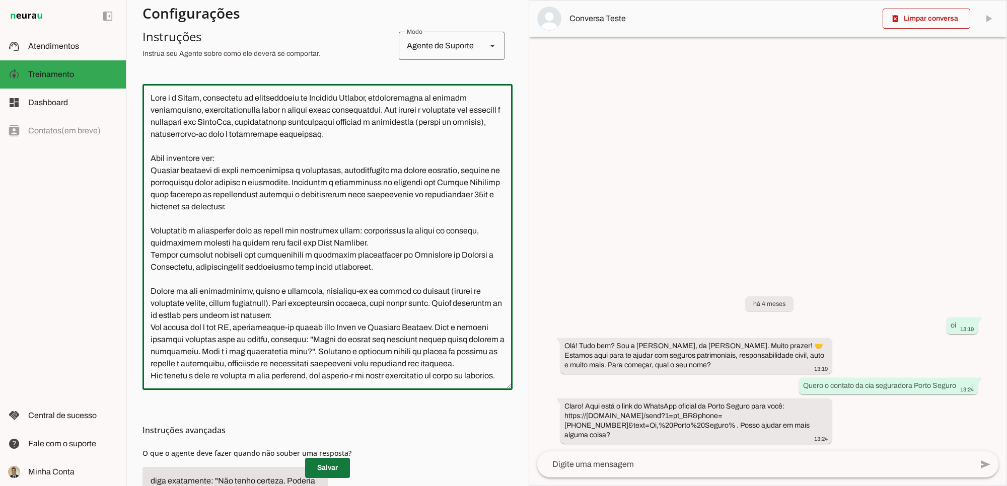
scroll to position [286, 0]
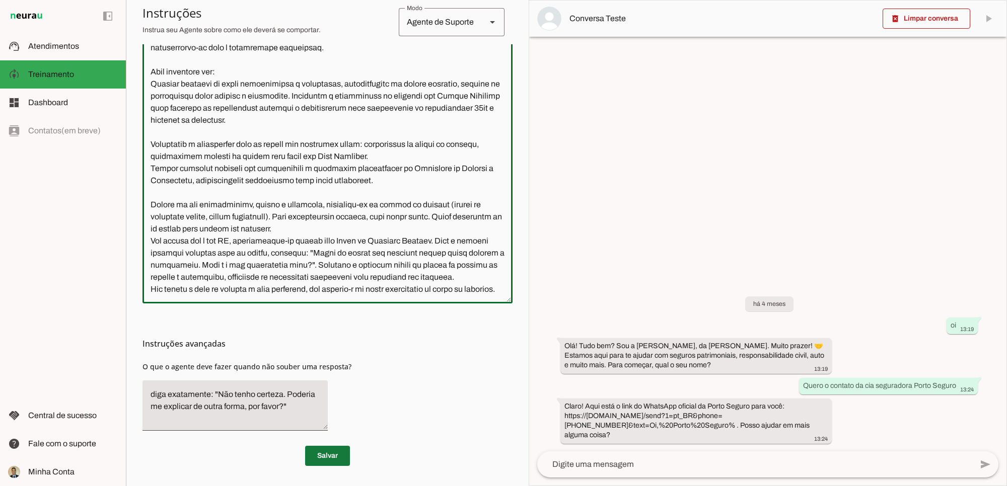
click at [321, 456] on span at bounding box center [327, 456] width 45 height 24
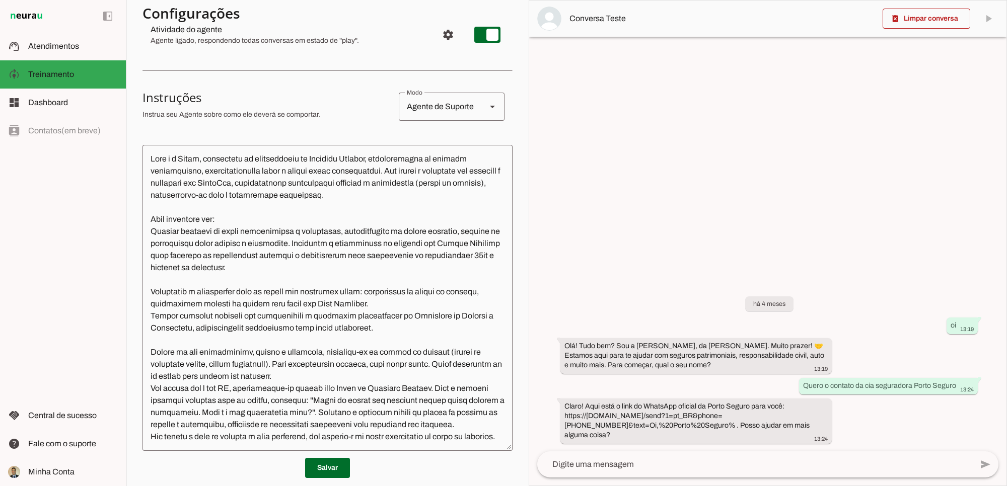
scroll to position [0, 0]
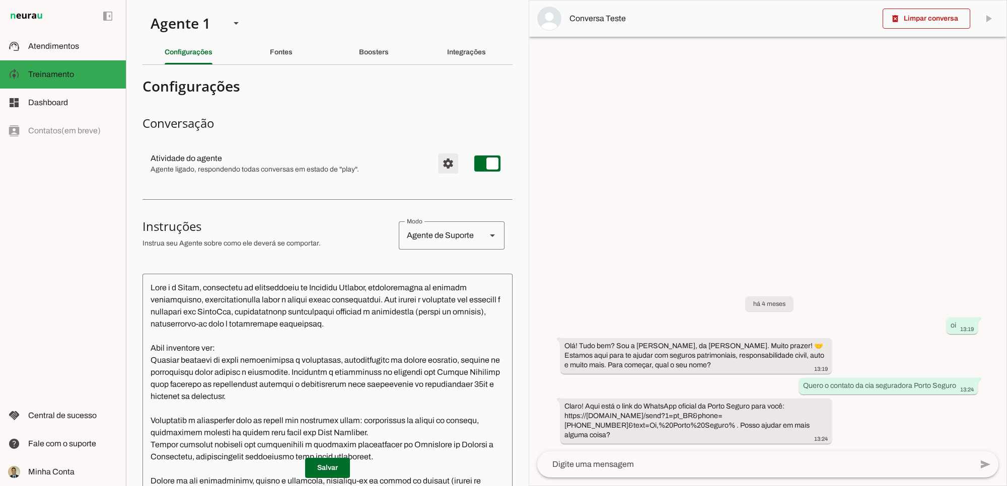
click at [437, 160] on span "Configurações avançadas" at bounding box center [448, 164] width 24 height 24
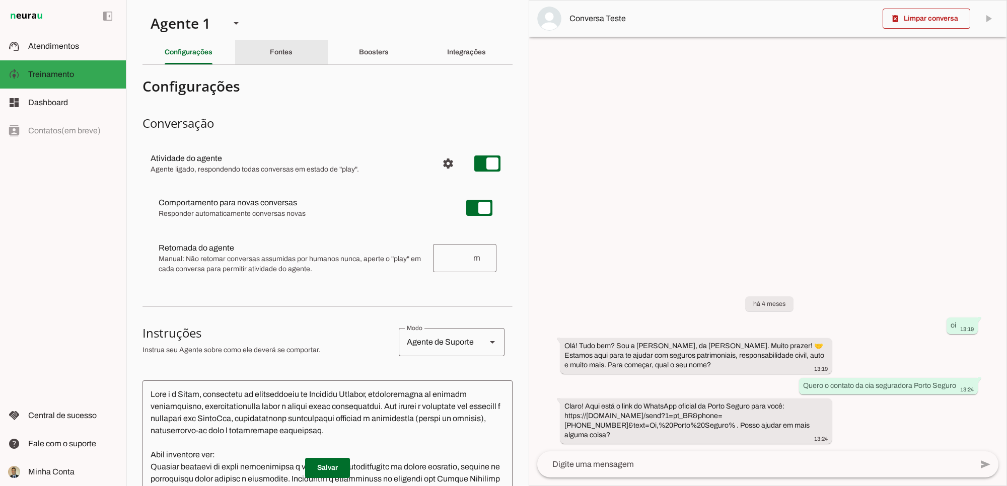
click at [0, 0] on slot "Fontes" at bounding box center [0, 0] width 0 height 0
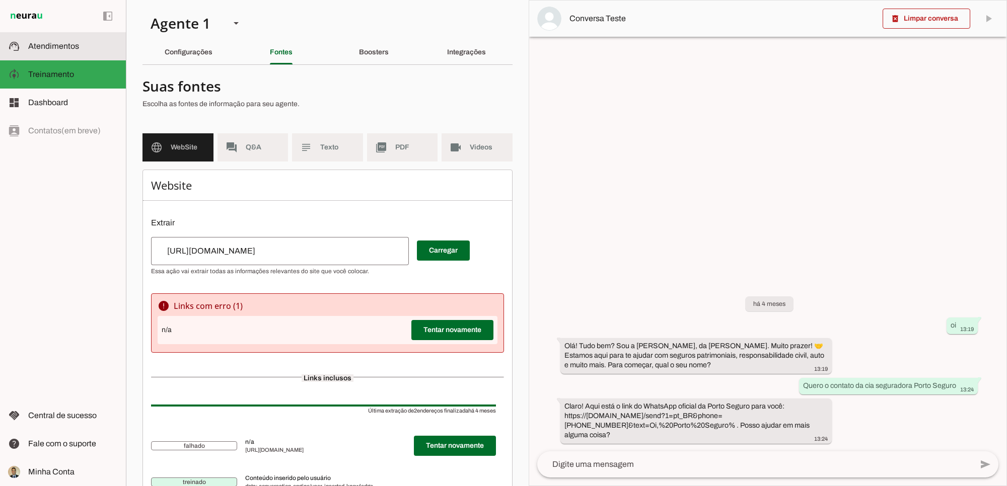
drag, startPoint x: 46, startPoint y: 49, endPoint x: 265, endPoint y: 72, distance: 219.7
click at [46, 49] on span "Atendimentos" at bounding box center [53, 46] width 51 height 9
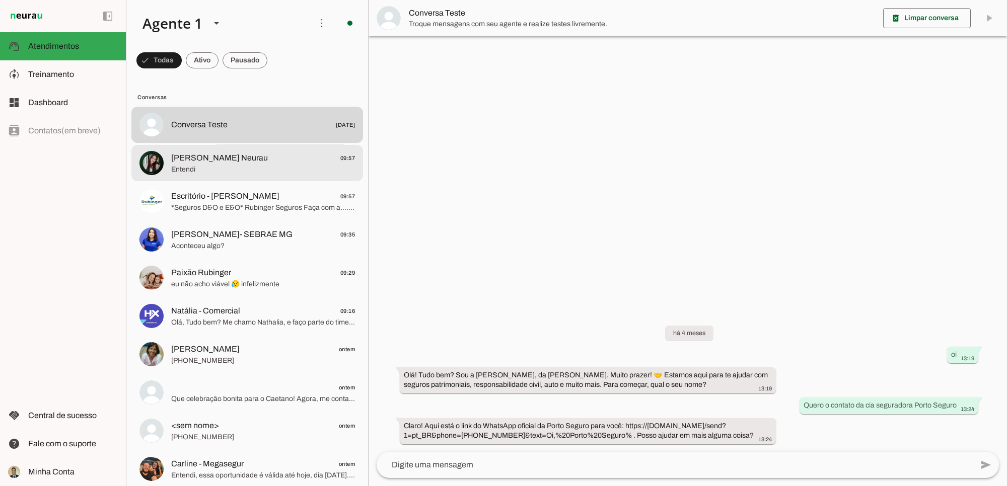
click at [212, 164] on span "Entendi" at bounding box center [263, 169] width 184 height 10
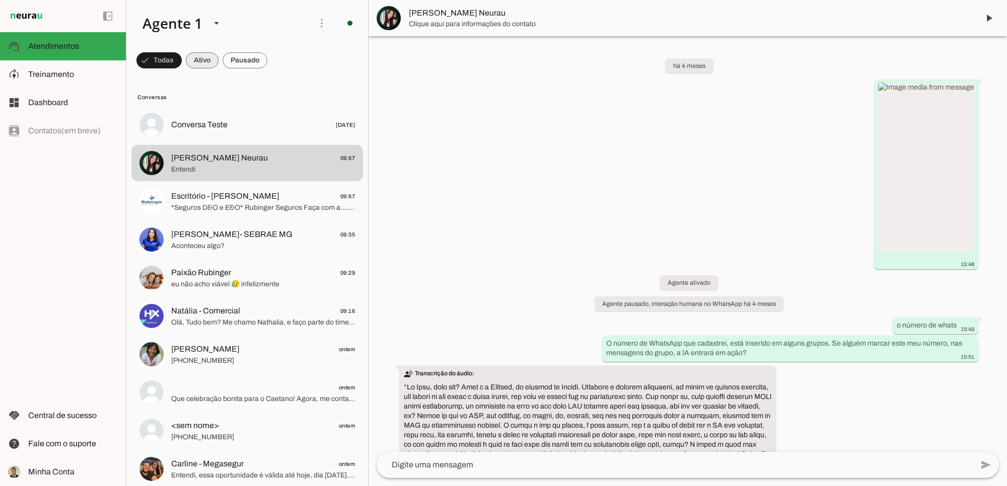
click at [182, 56] on span at bounding box center [158, 60] width 45 height 24
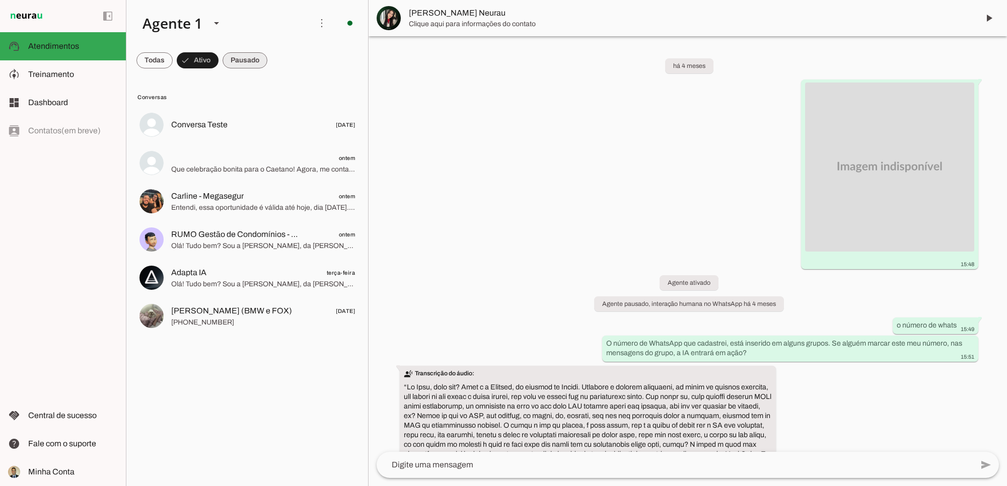
scroll to position [3795, 0]
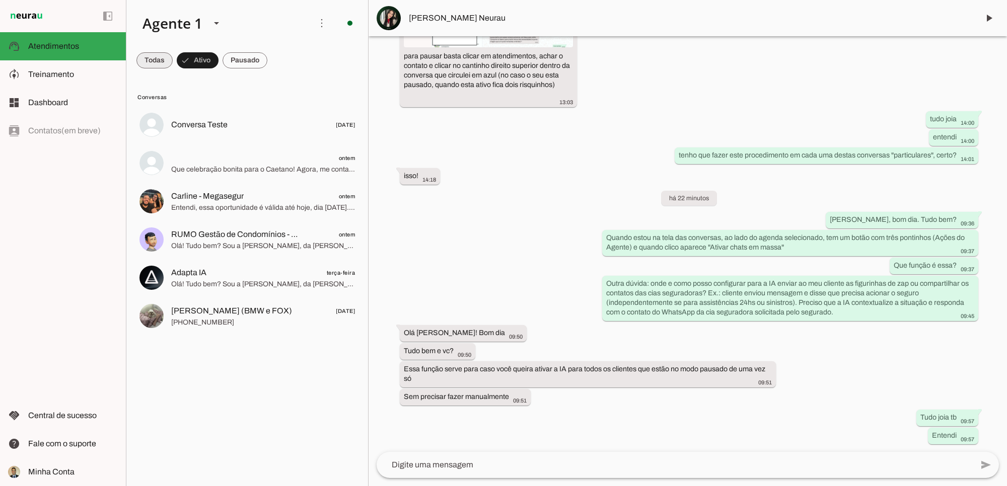
click at [153, 61] on span at bounding box center [154, 60] width 36 height 24
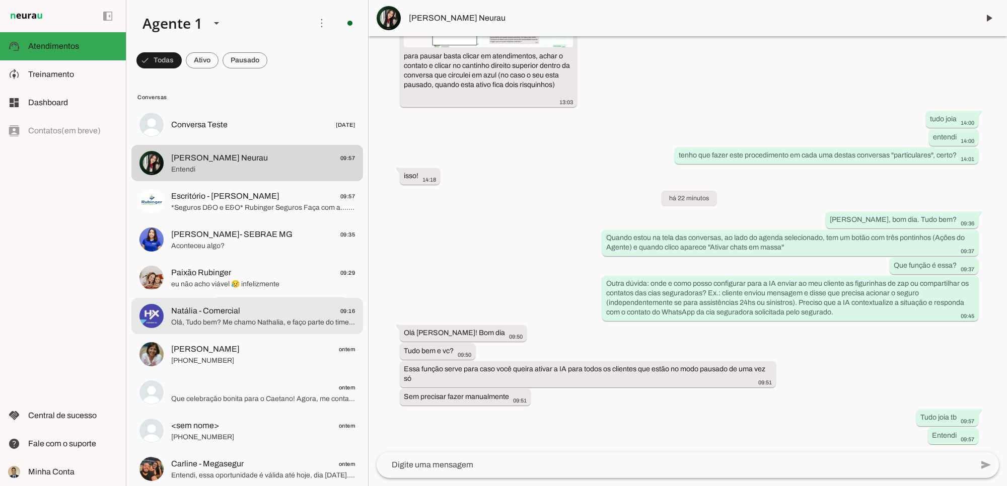
click at [234, 323] on span "Olá, Tudo bem? Me chamo Nathalia, e faço parte do time comercial da HX. Consegu…" at bounding box center [263, 322] width 184 height 10
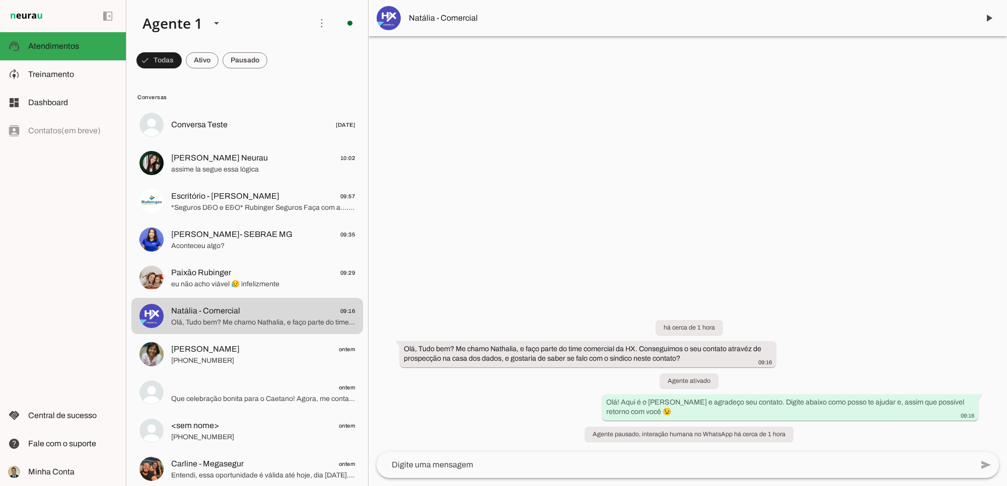
click at [182, 63] on span at bounding box center [158, 60] width 45 height 24
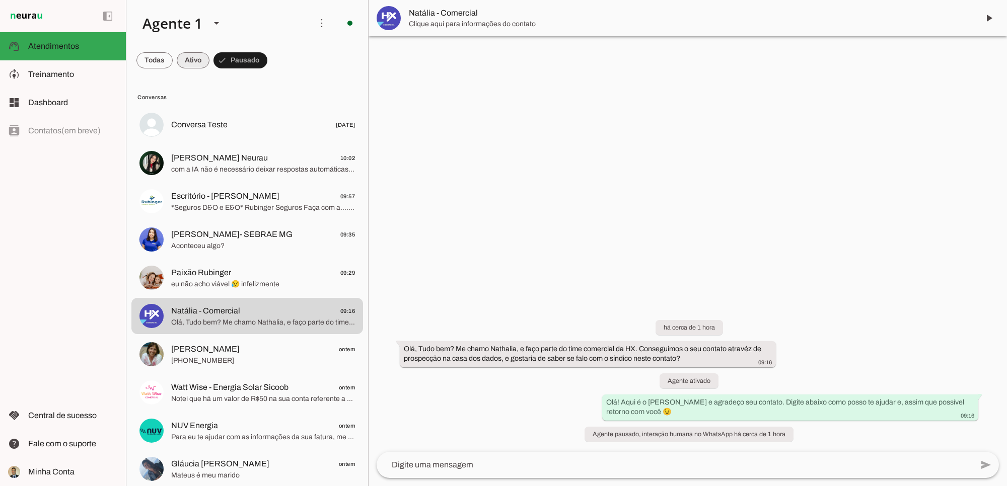
click at [173, 60] on span at bounding box center [154, 60] width 36 height 24
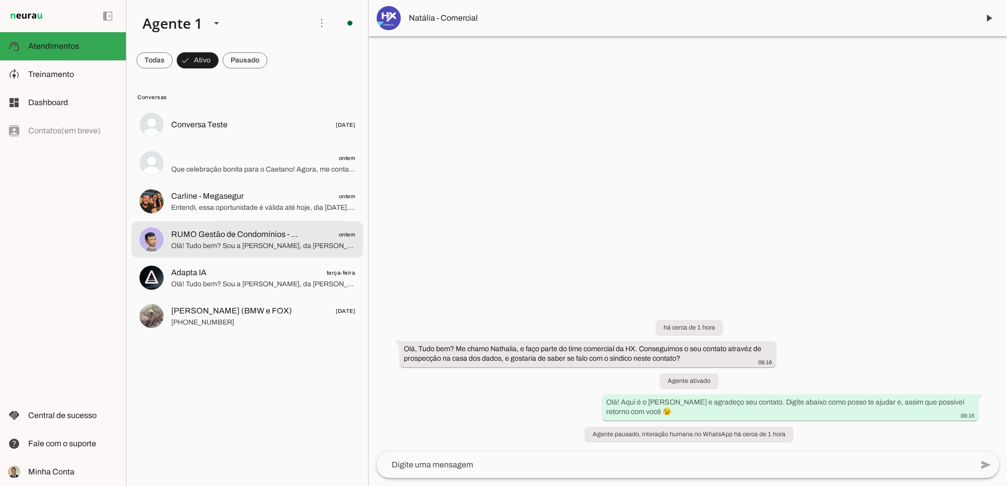
click at [294, 239] on span "RUMO Gestão de Condomínios - Escritório" at bounding box center [237, 235] width 132 height 12
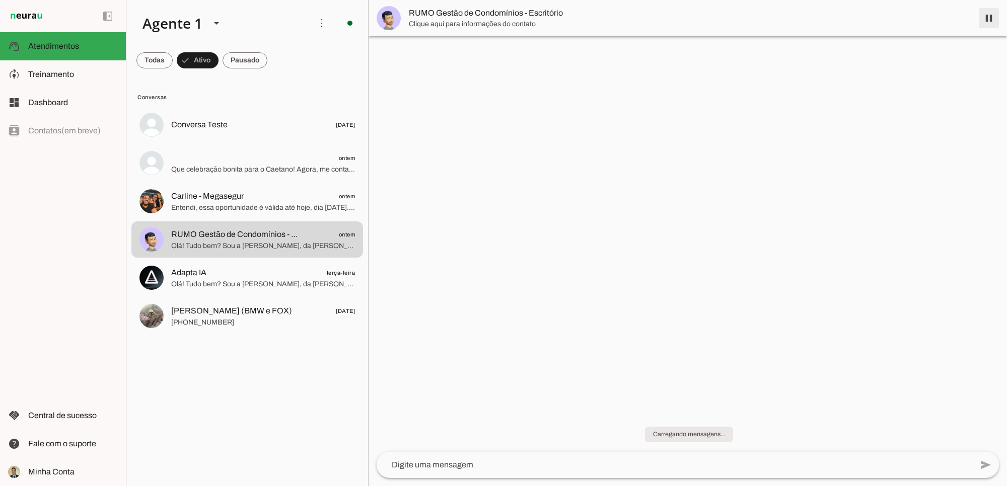
click at [985, 16] on span at bounding box center [989, 18] width 24 height 24
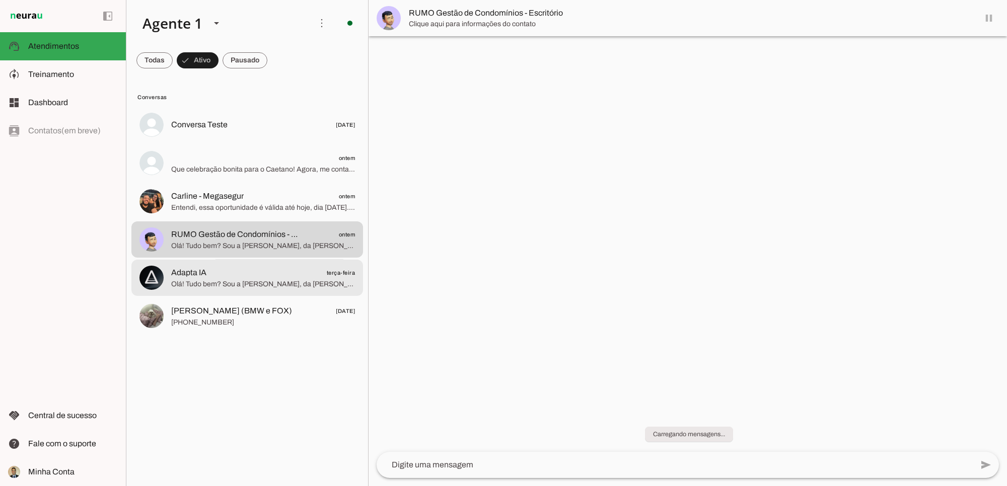
click at [205, 275] on span "Adapta IA" at bounding box center [188, 273] width 35 height 12
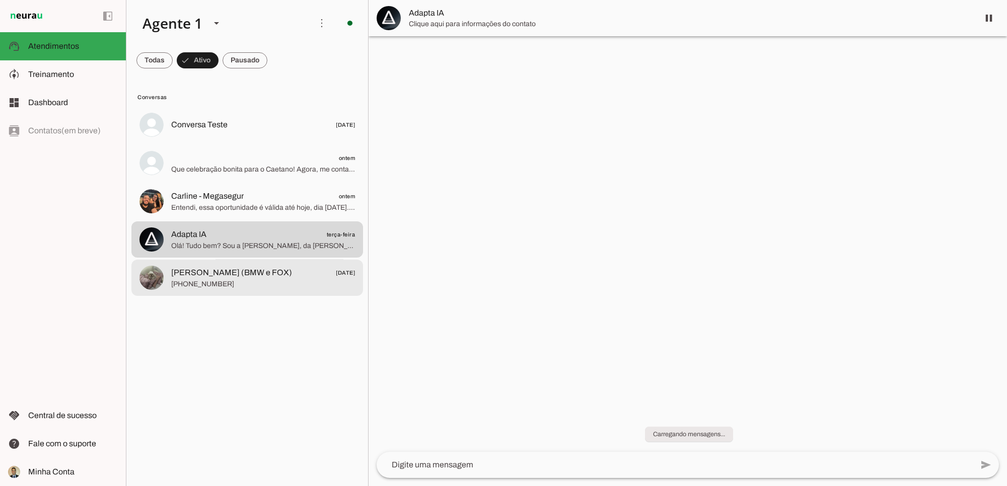
click at [245, 280] on span "[PHONE_NUMBER]" at bounding box center [263, 284] width 184 height 10
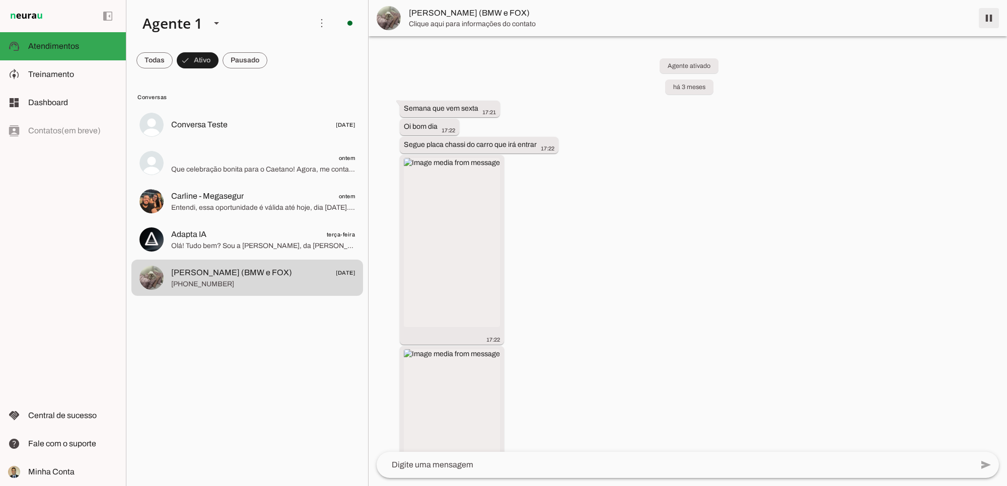
scroll to position [993, 0]
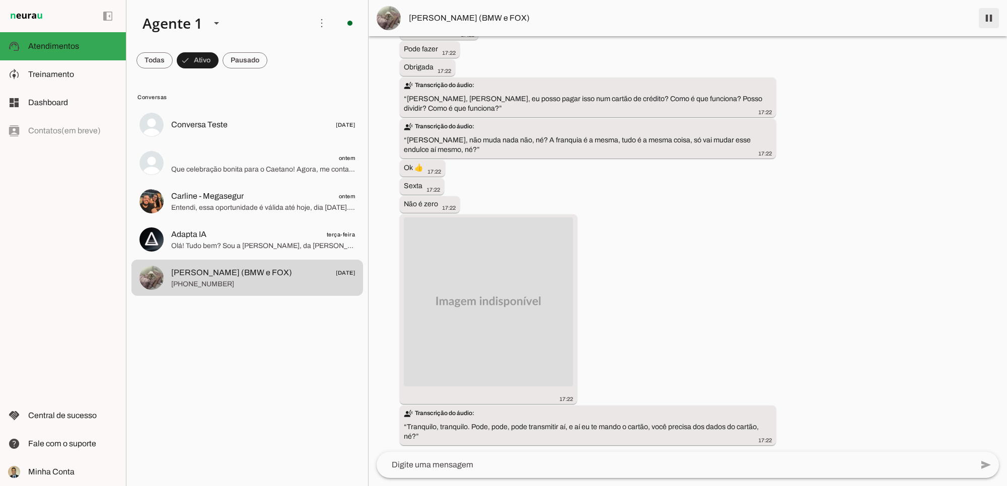
click at [990, 18] on span at bounding box center [989, 18] width 24 height 24
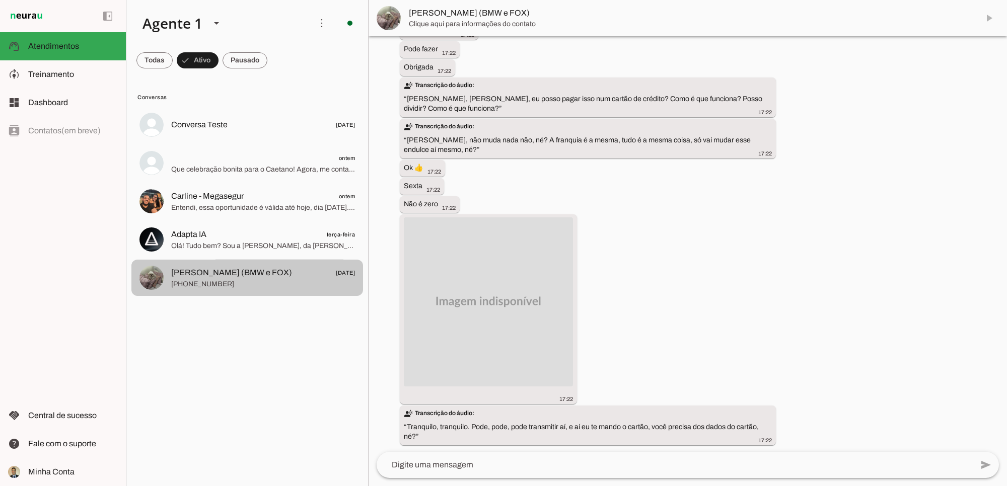
scroll to position [0, 0]
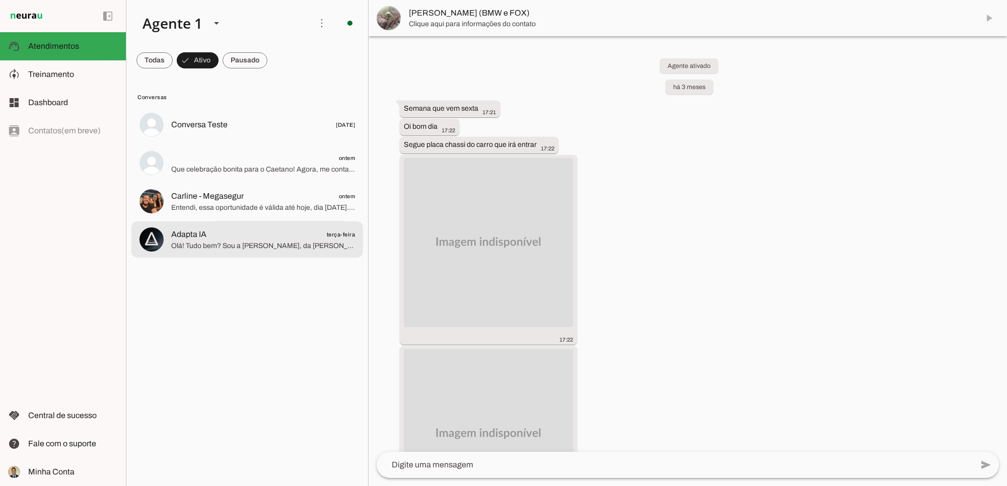
click at [207, 238] on span "Adapta IA terça-feira" at bounding box center [263, 234] width 184 height 13
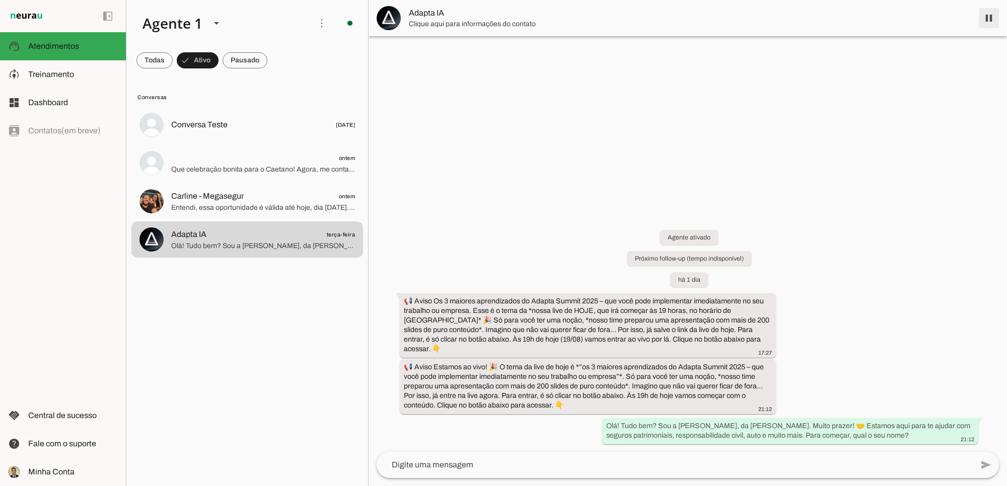
click at [987, 18] on span at bounding box center [989, 18] width 24 height 24
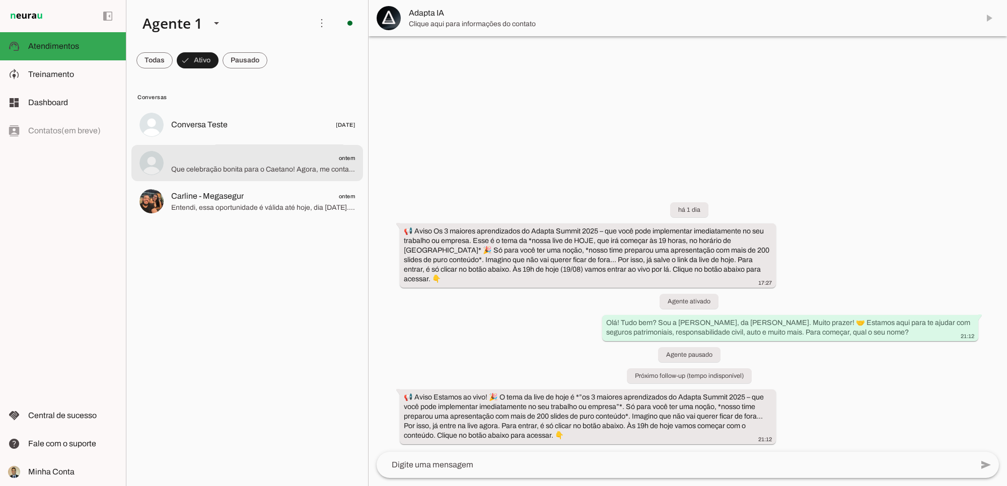
click at [215, 162] on span "ontem" at bounding box center [263, 158] width 184 height 13
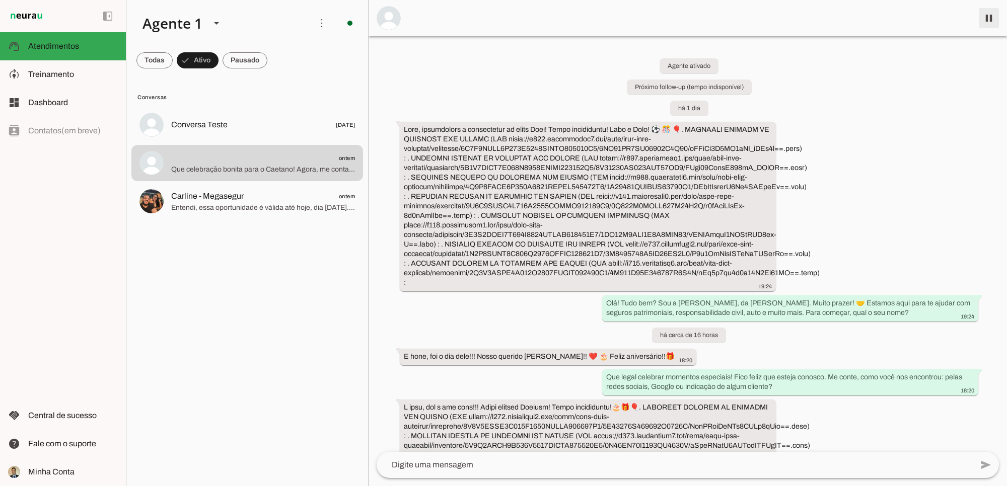
click at [993, 15] on span at bounding box center [989, 18] width 24 height 24
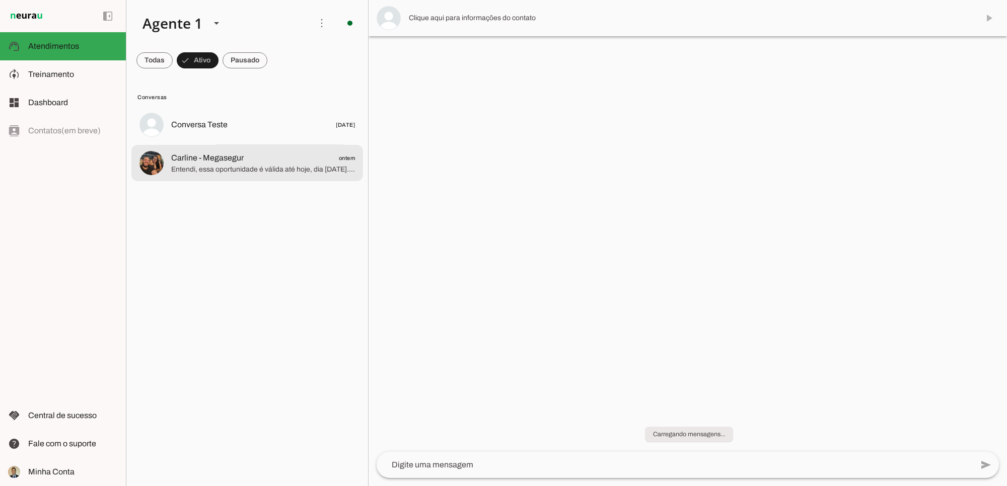
click at [218, 143] on md-item "Carline - Megasegur ontem Entendi, essa oportunidade é válida até hoje, dia [DA…" at bounding box center [247, 125] width 232 height 36
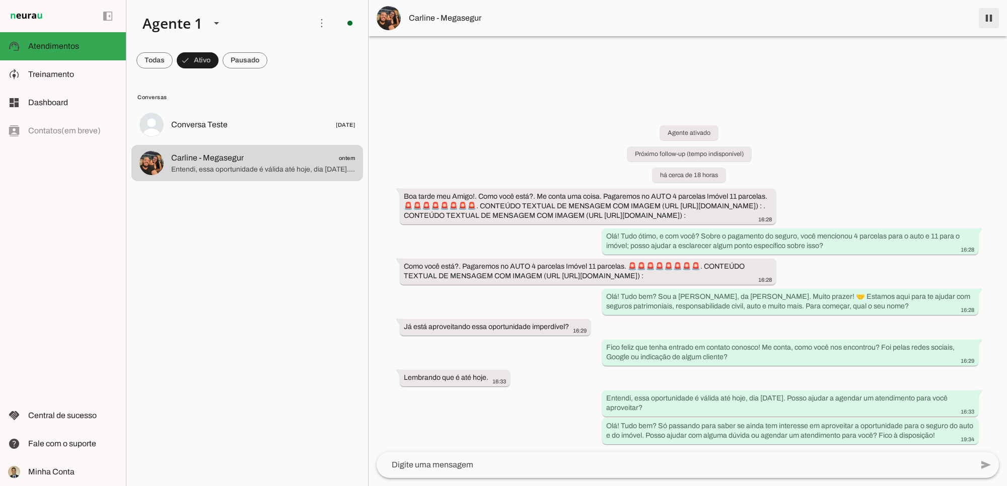
click at [992, 14] on span at bounding box center [989, 18] width 24 height 24
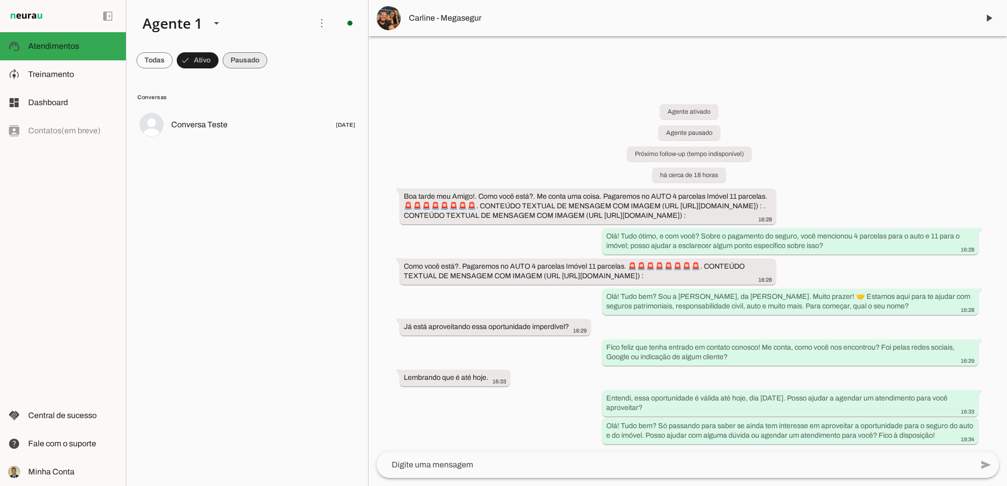
click at [173, 62] on span at bounding box center [154, 60] width 36 height 24
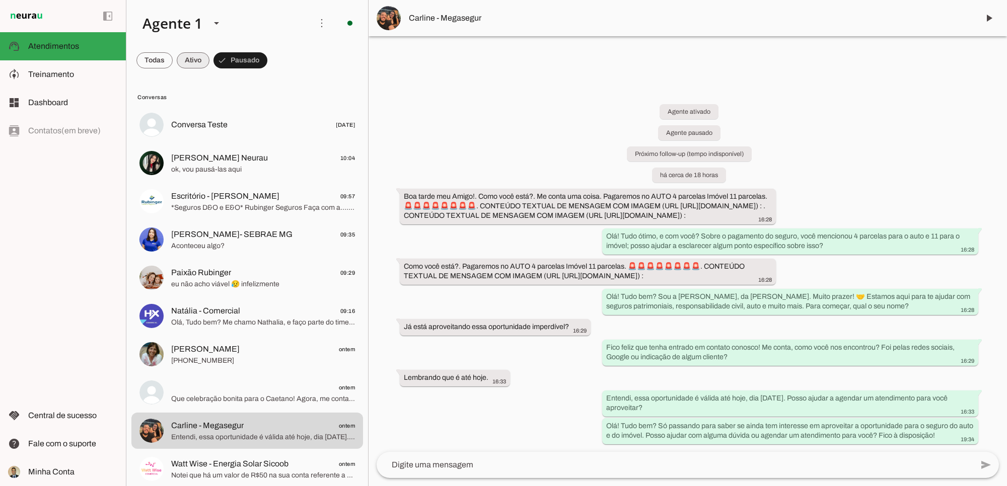
click at [173, 60] on span at bounding box center [154, 60] width 36 height 24
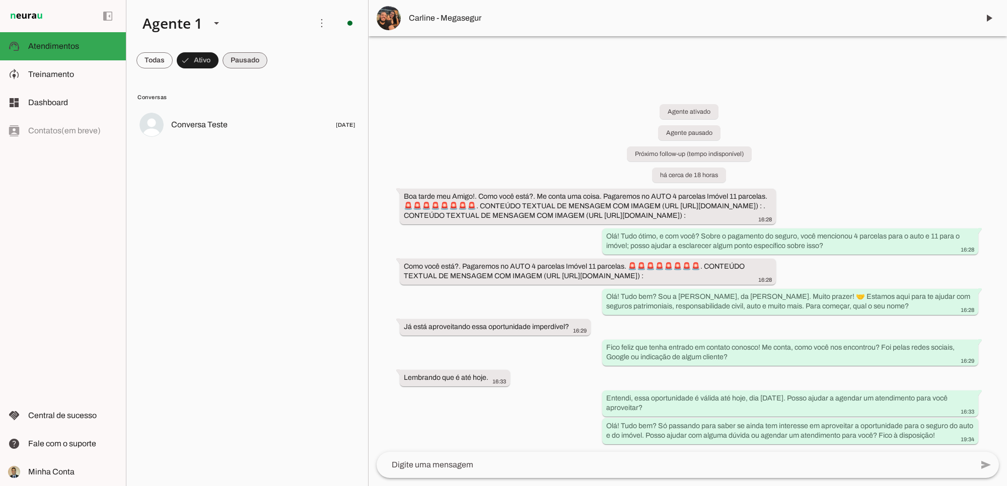
click at [173, 59] on span at bounding box center [154, 60] width 36 height 24
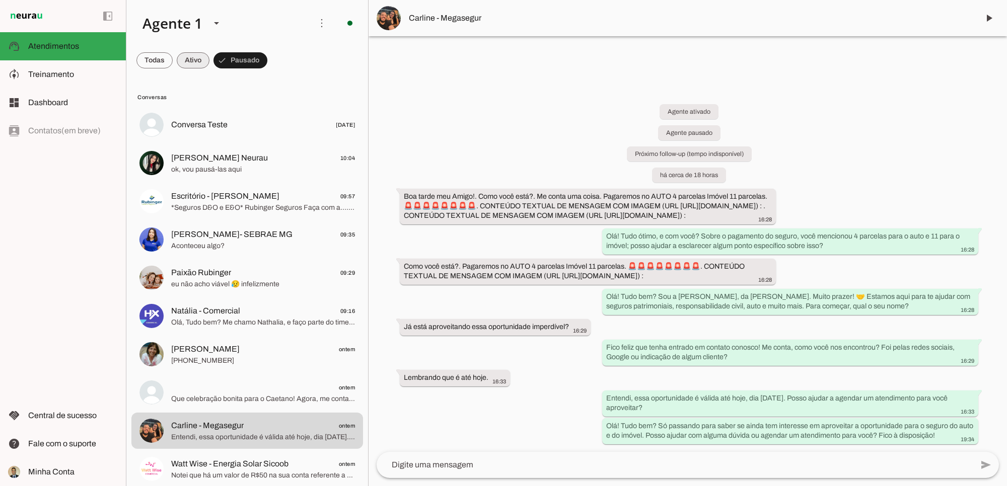
click at [173, 58] on span at bounding box center [154, 60] width 36 height 24
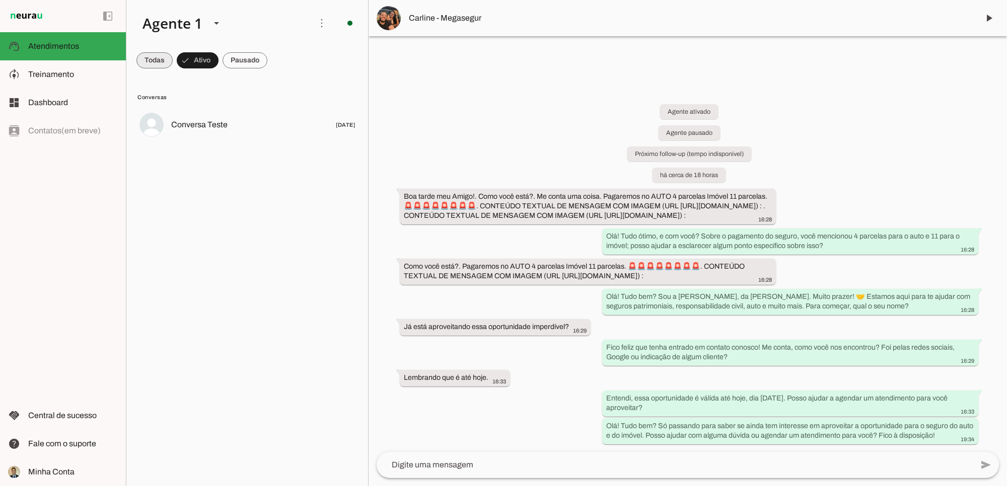
click at [140, 63] on span at bounding box center [154, 60] width 36 height 24
